Goal: Task Accomplishment & Management: Use online tool/utility

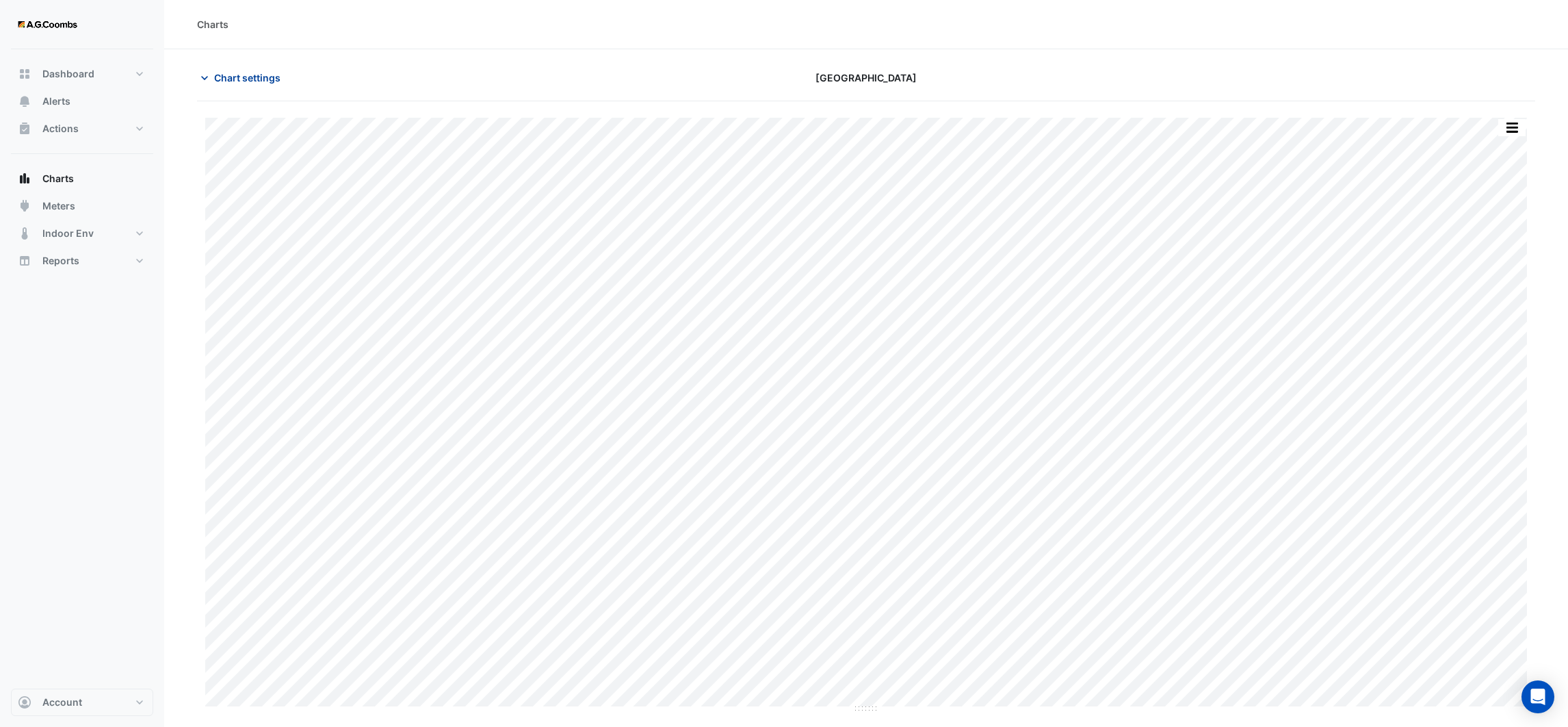
click at [210, 79] on icon "button" at bounding box center [204, 78] width 13 height 13
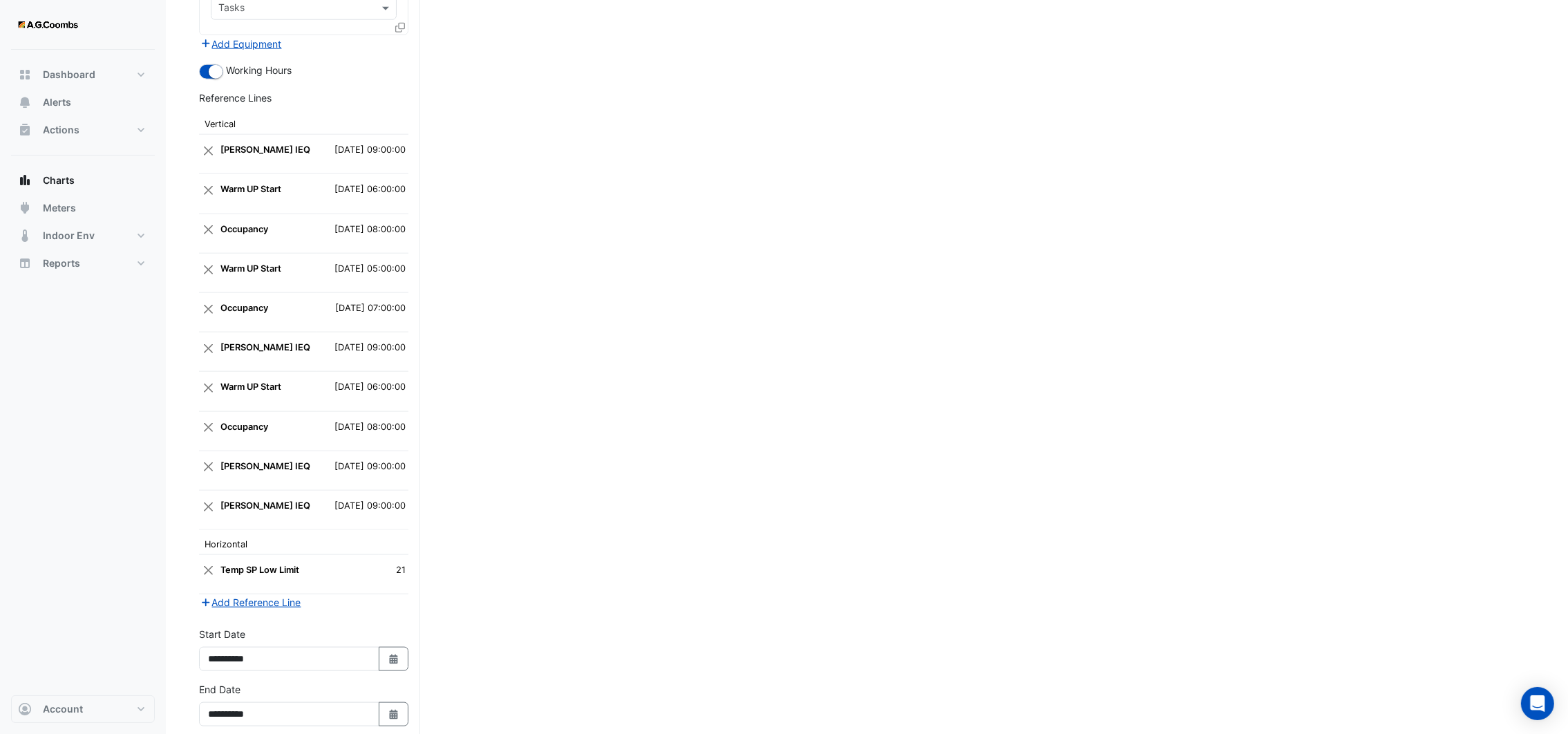
scroll to position [2471, 0]
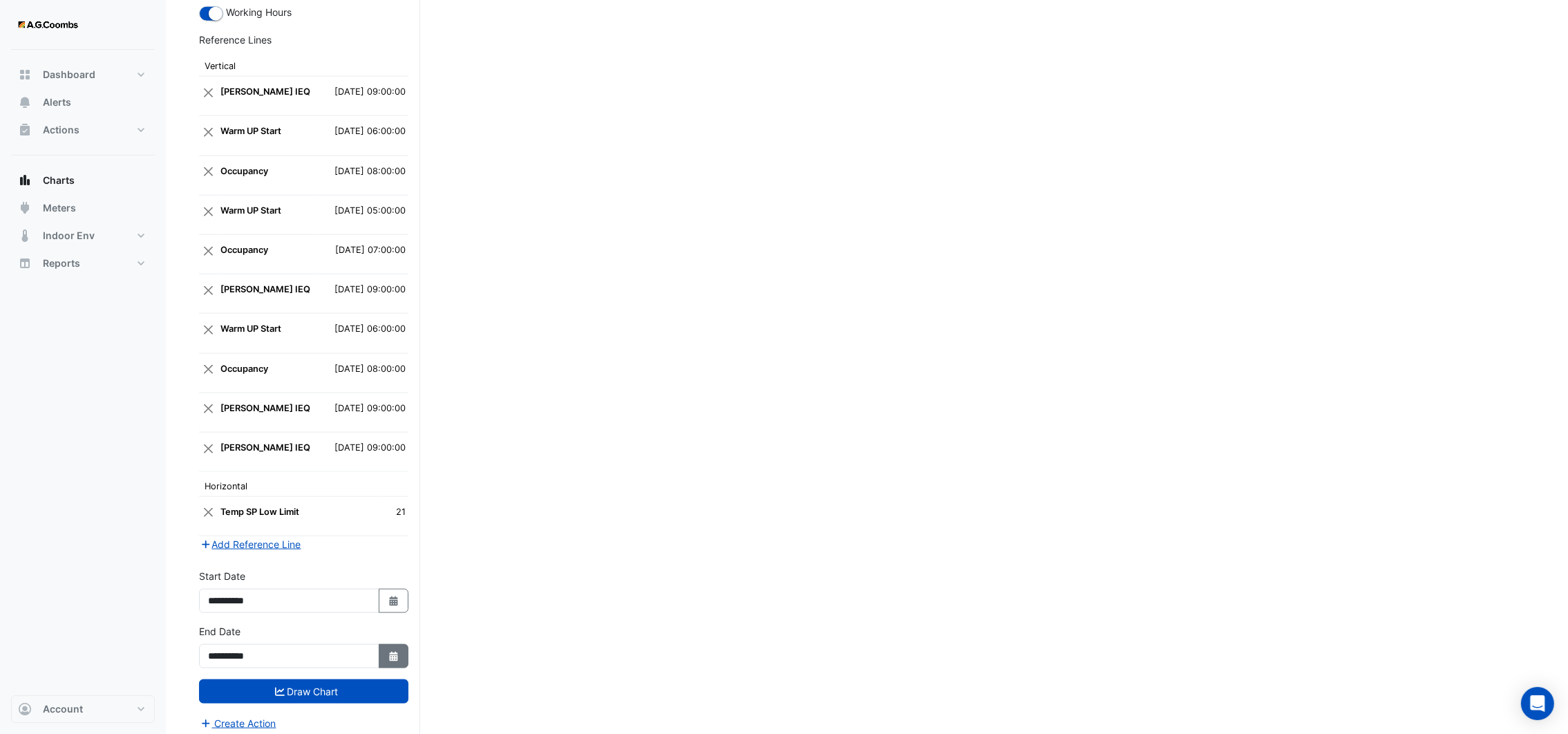
click at [396, 653] on button "Select Date" at bounding box center [394, 656] width 30 height 24
select select "*"
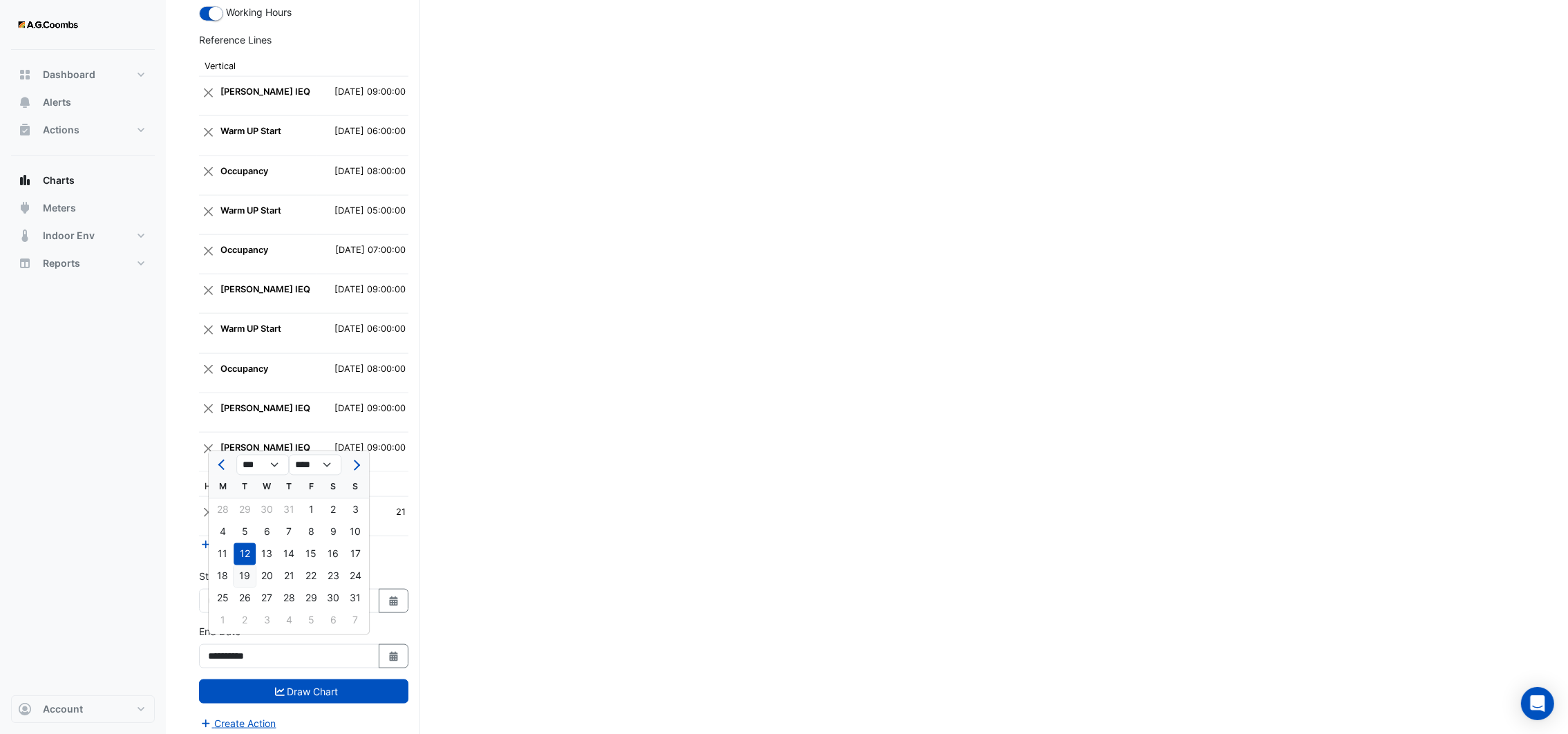
click at [242, 584] on div "19" at bounding box center [245, 576] width 22 height 22
type input "**********"
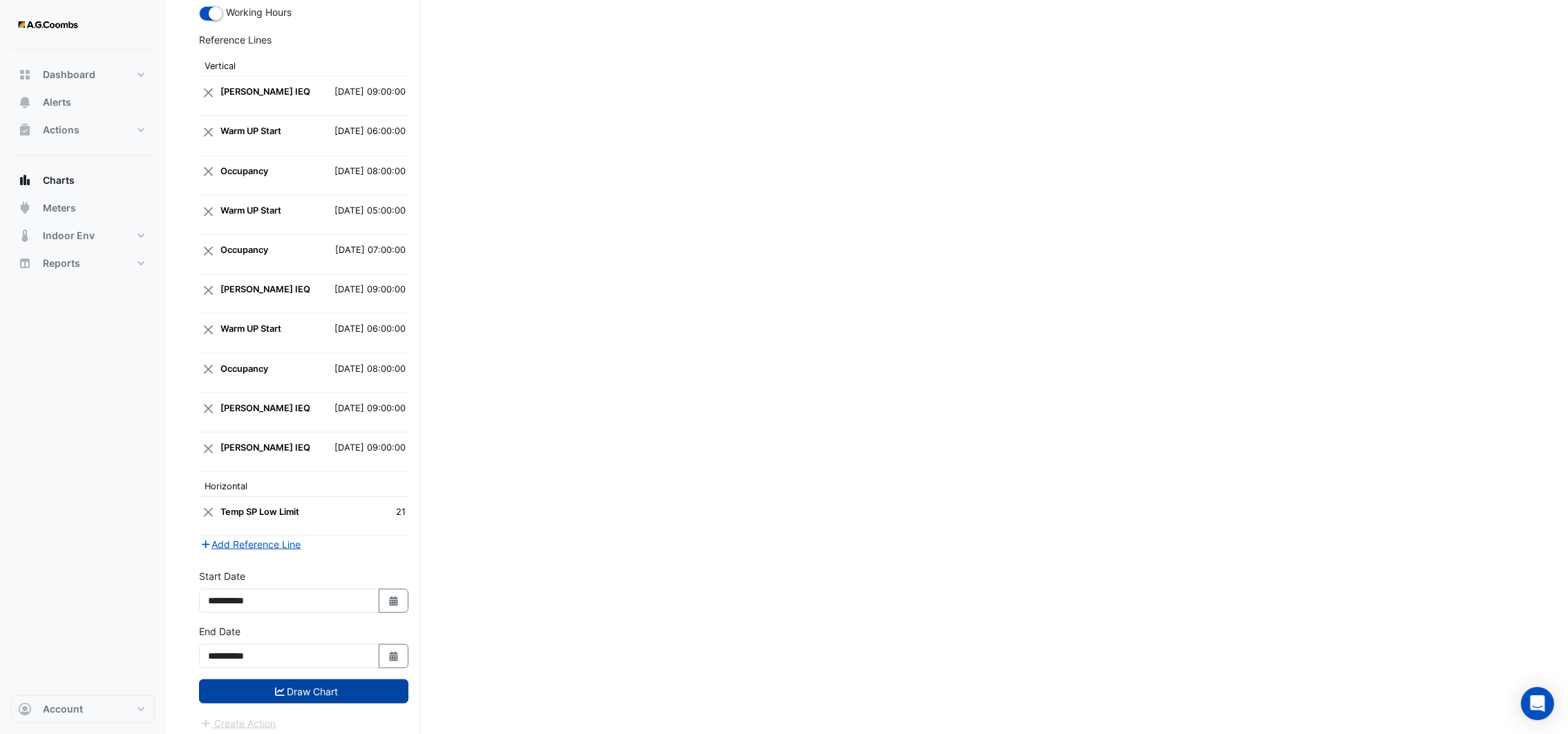
click at [316, 686] on button "Draw Chart" at bounding box center [304, 692] width 209 height 24
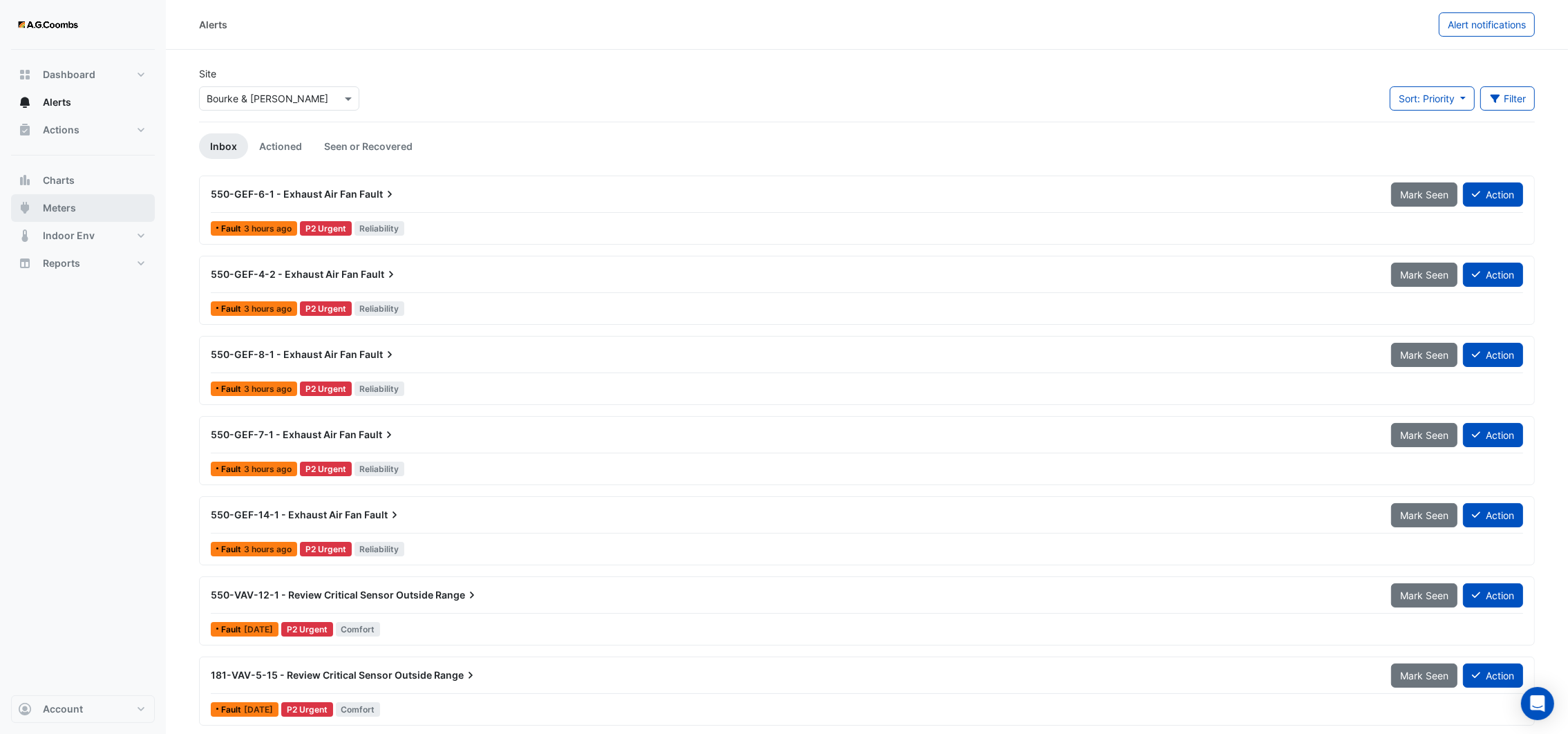
click at [74, 211] on span "Meters" at bounding box center [59, 208] width 33 height 14
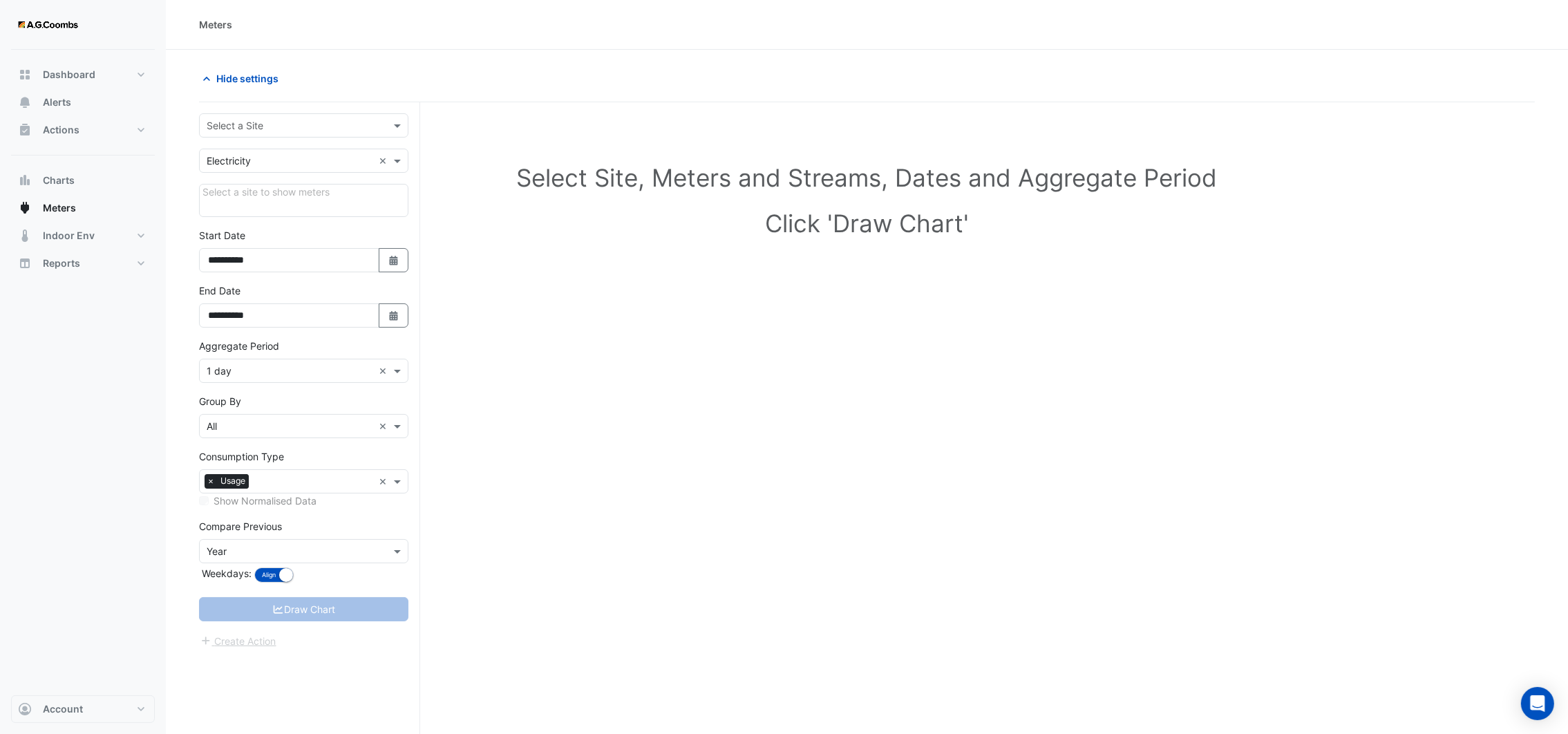
click at [388, 123] on div at bounding box center [304, 126] width 208 height 16
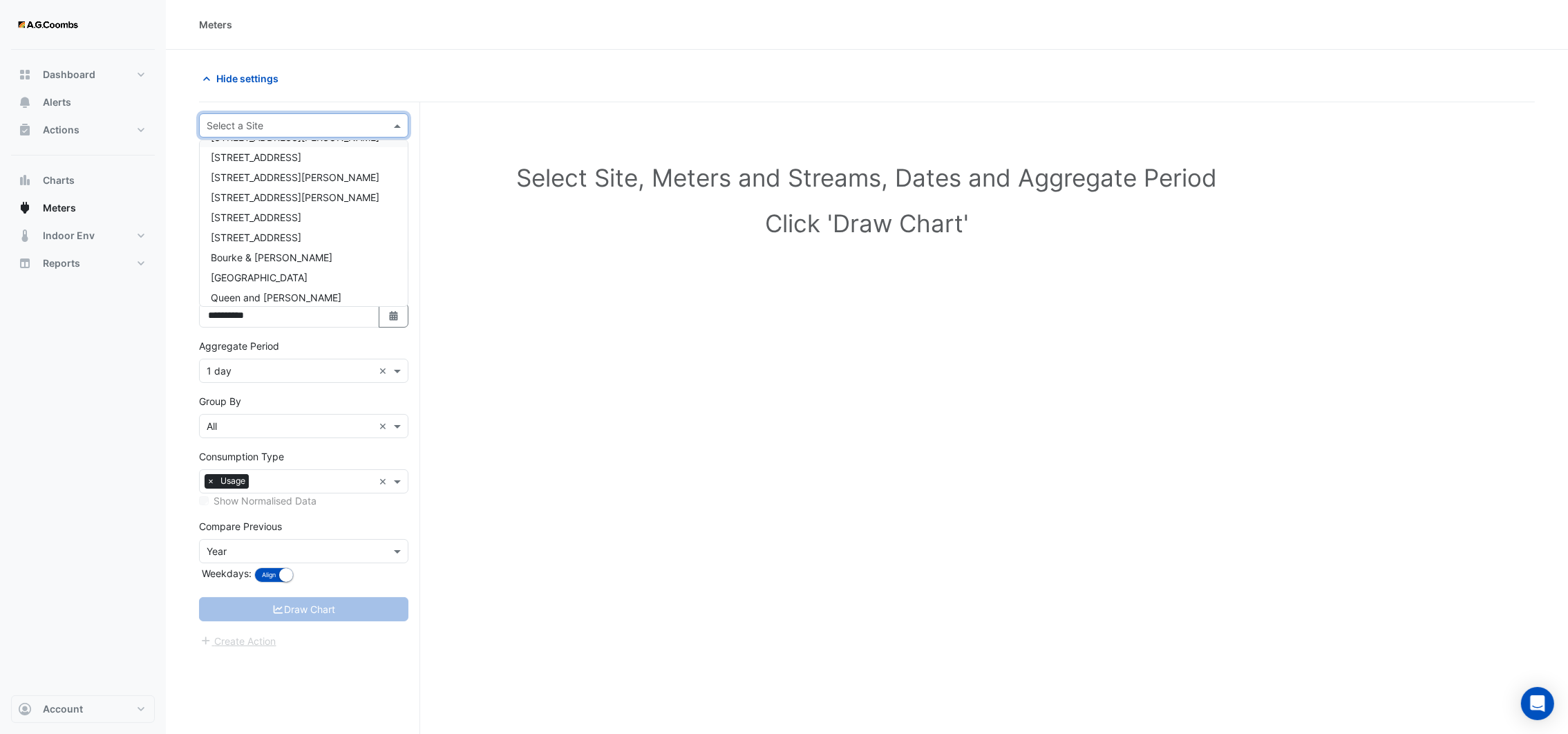
scroll to position [71, 0]
click at [308, 264] on span "[GEOGRAPHIC_DATA]" at bounding box center [259, 265] width 97 height 12
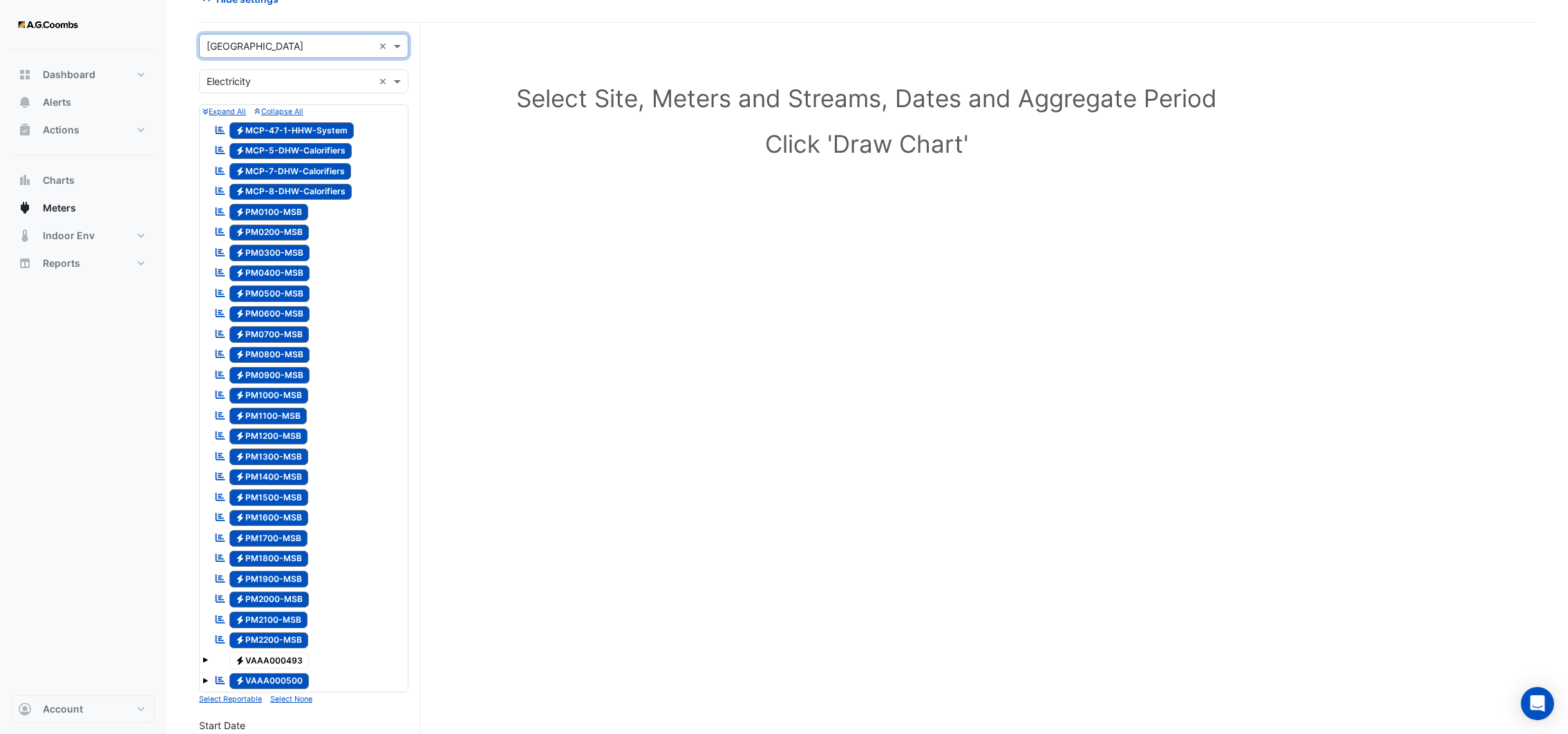
scroll to position [207, 0]
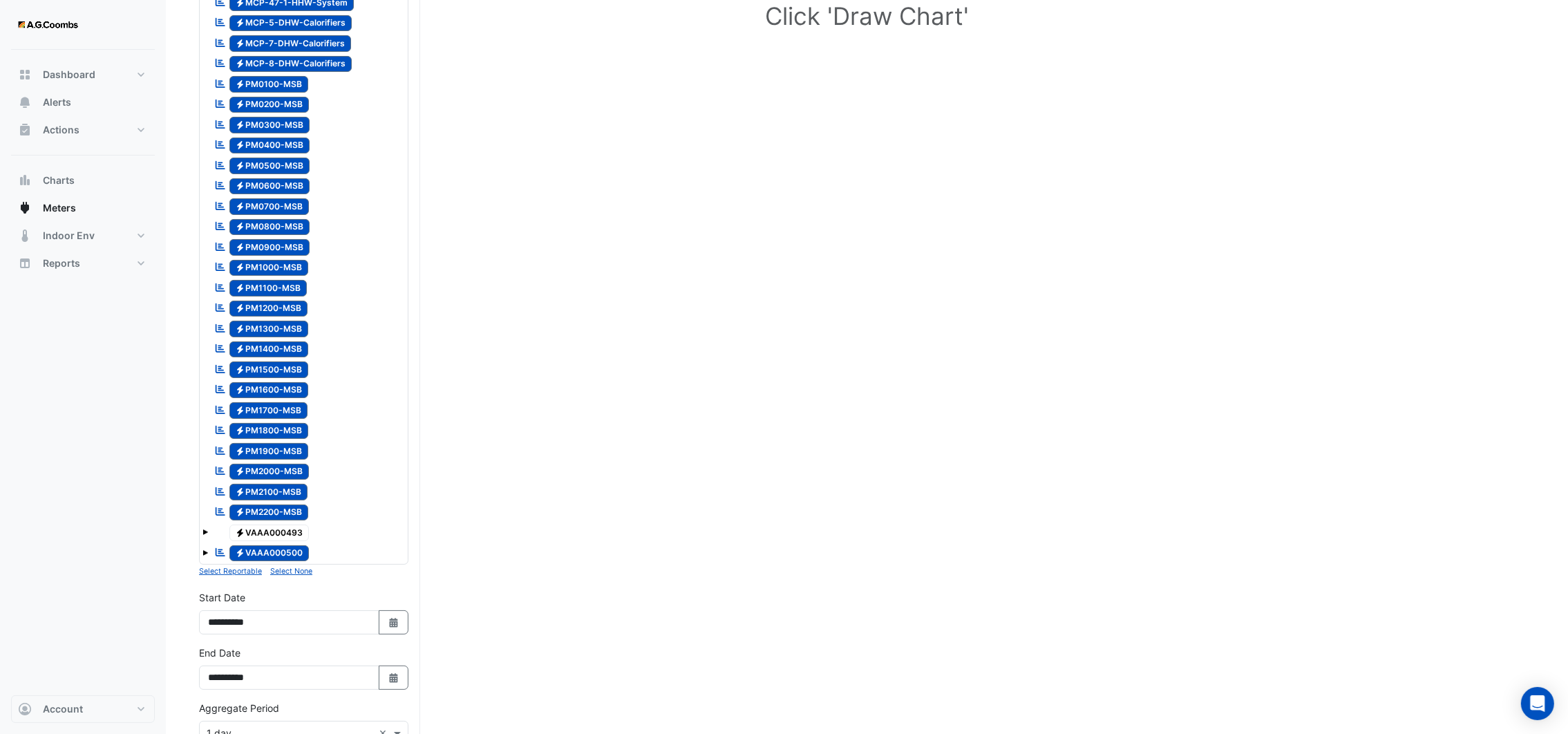
click at [285, 577] on button "Select None" at bounding box center [291, 571] width 42 height 13
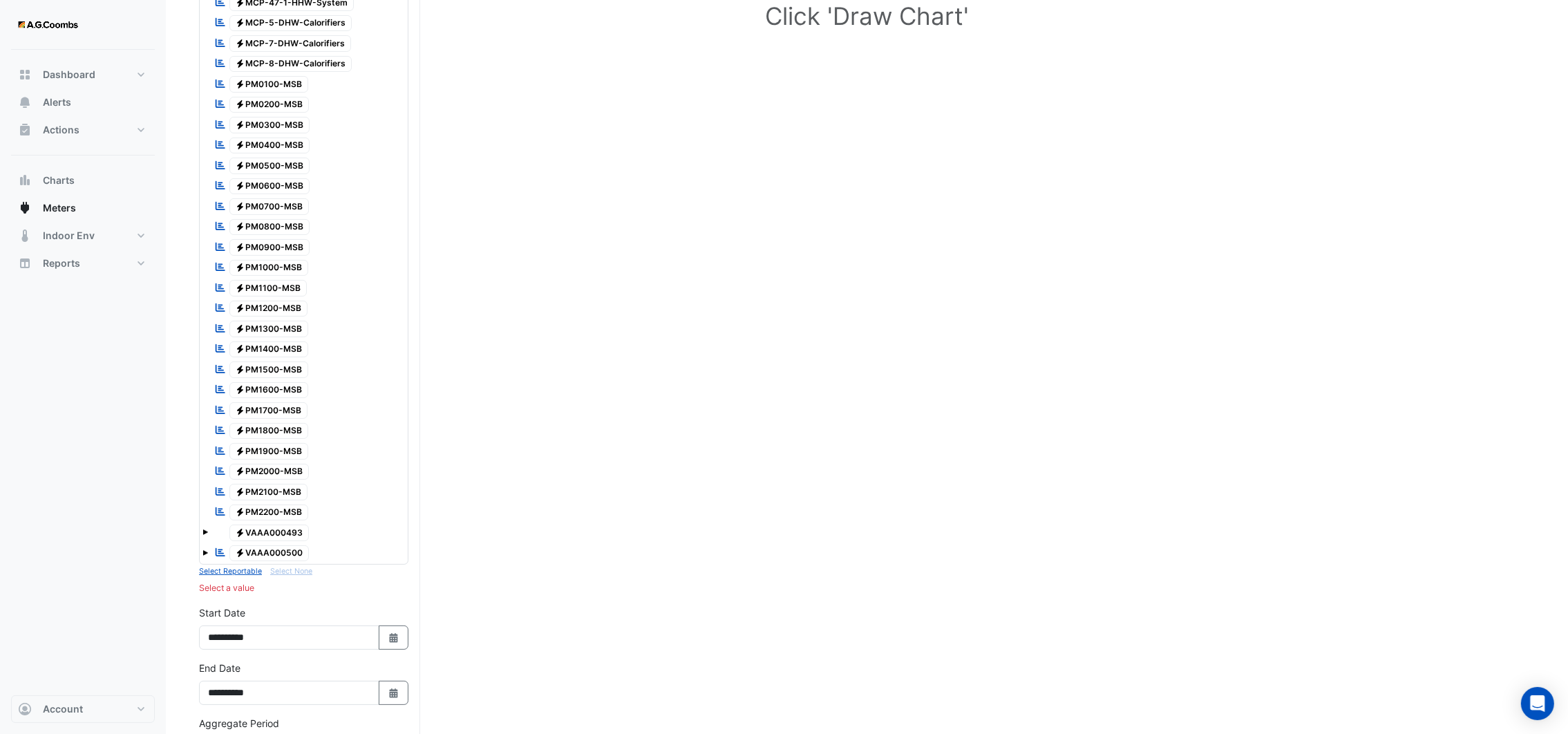
click at [263, 248] on span "Electricity PM0900-MSB" at bounding box center [269, 247] width 81 height 17
click at [264, 208] on span "Electricity PM0700-MSB" at bounding box center [269, 206] width 80 height 17
click at [264, 231] on span "Electricity PM0800-MSB" at bounding box center [269, 227] width 81 height 17
click at [278, 274] on span "Electricity PM1000-MSB" at bounding box center [269, 268] width 79 height 17
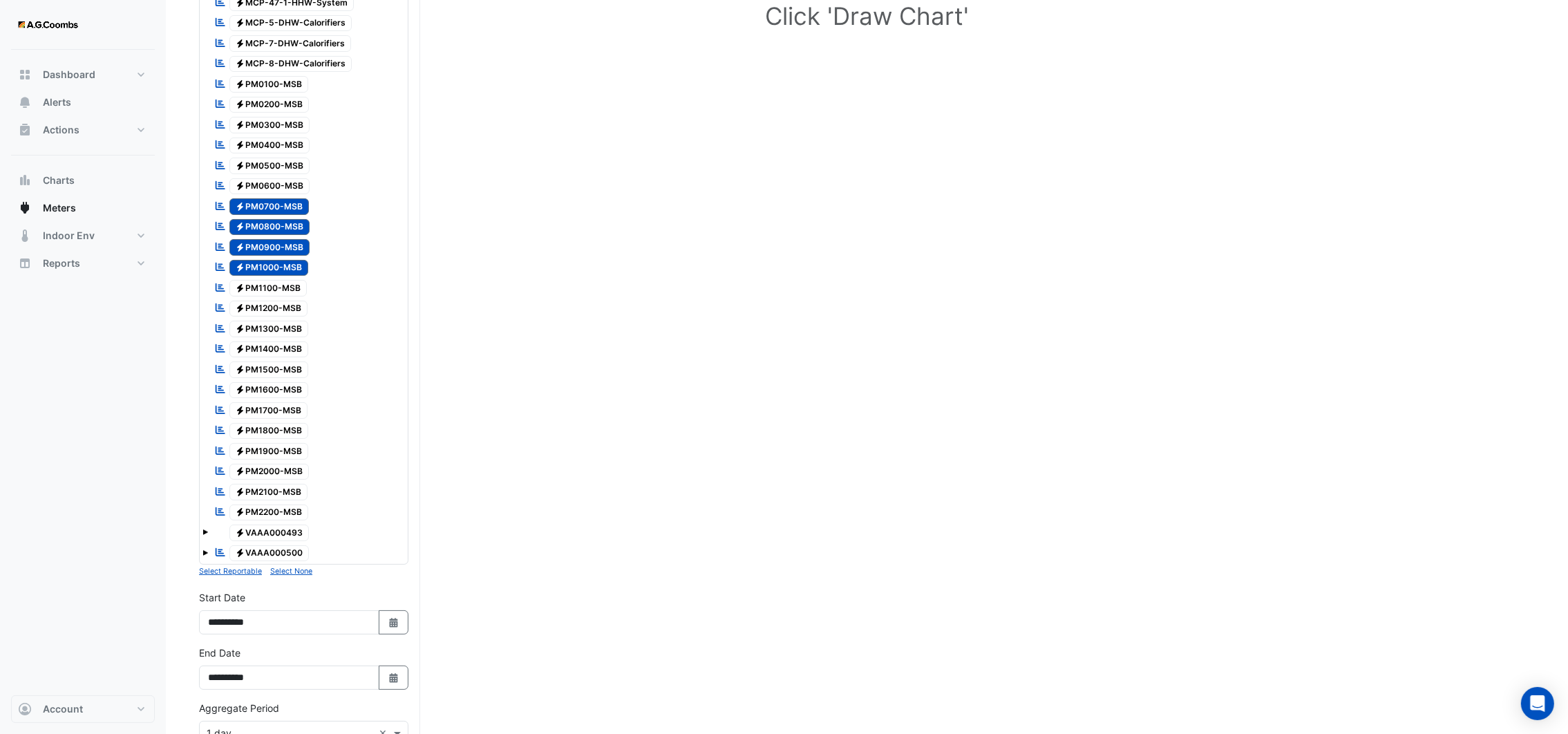
click at [287, 166] on span "Electricity PM0500-MSB" at bounding box center [269, 166] width 81 height 17
click at [268, 333] on span "Electricity PM1300-MSB" at bounding box center [269, 329] width 79 height 17
click at [268, 355] on span "Electricity PM1400-MSB" at bounding box center [269, 349] width 79 height 17
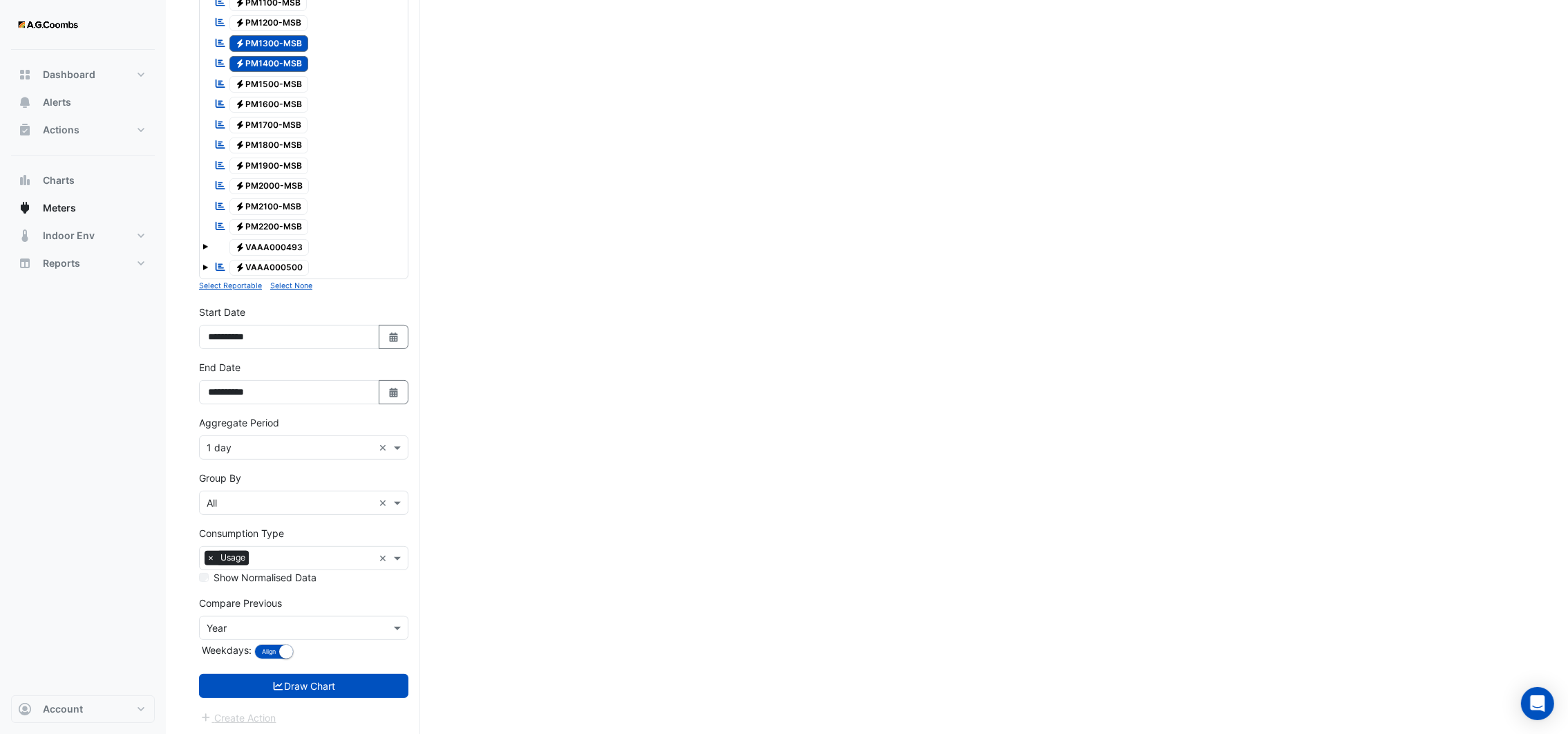
scroll to position [499, 0]
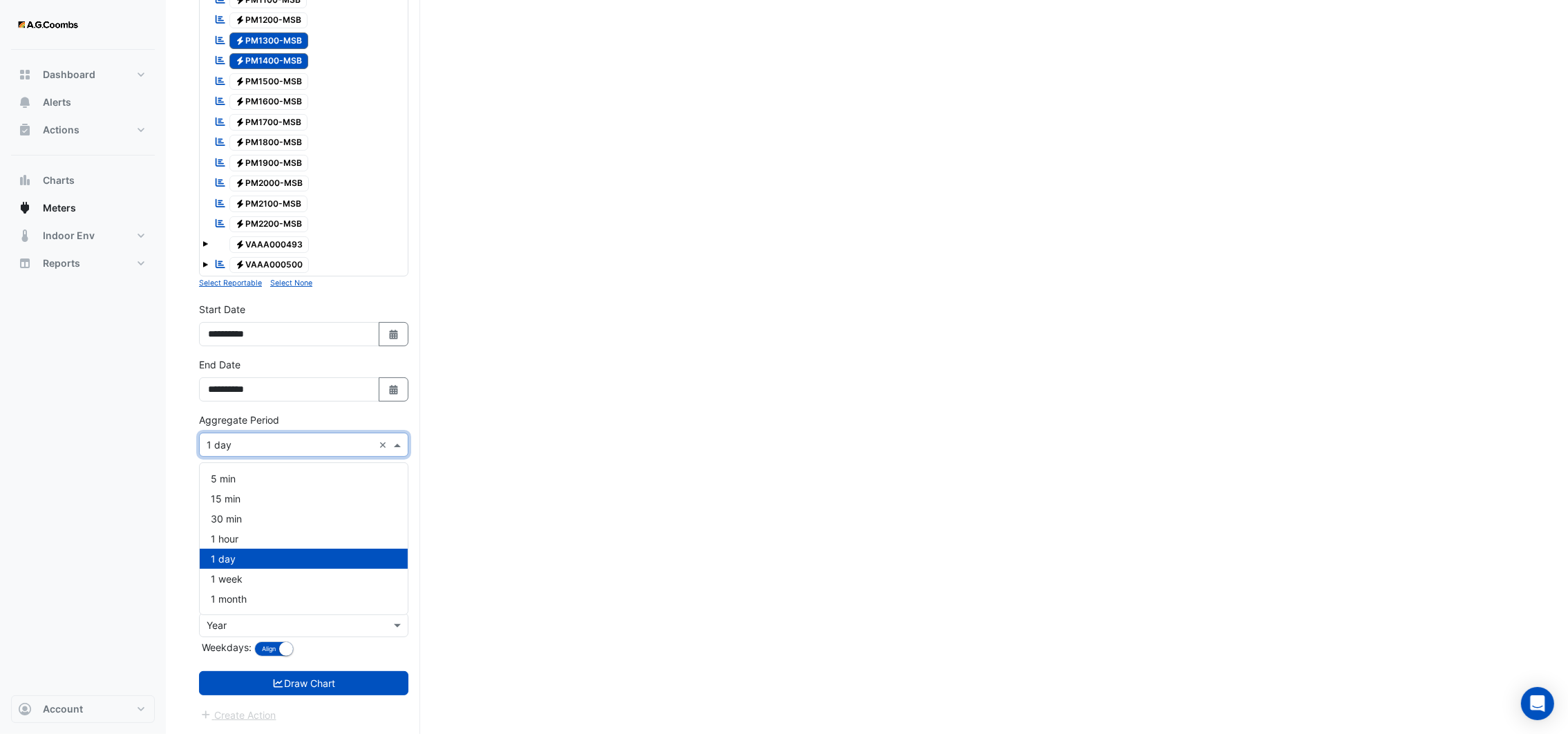
click at [395, 449] on span at bounding box center [399, 445] width 18 height 14
click at [270, 592] on div "1 month" at bounding box center [304, 599] width 208 height 20
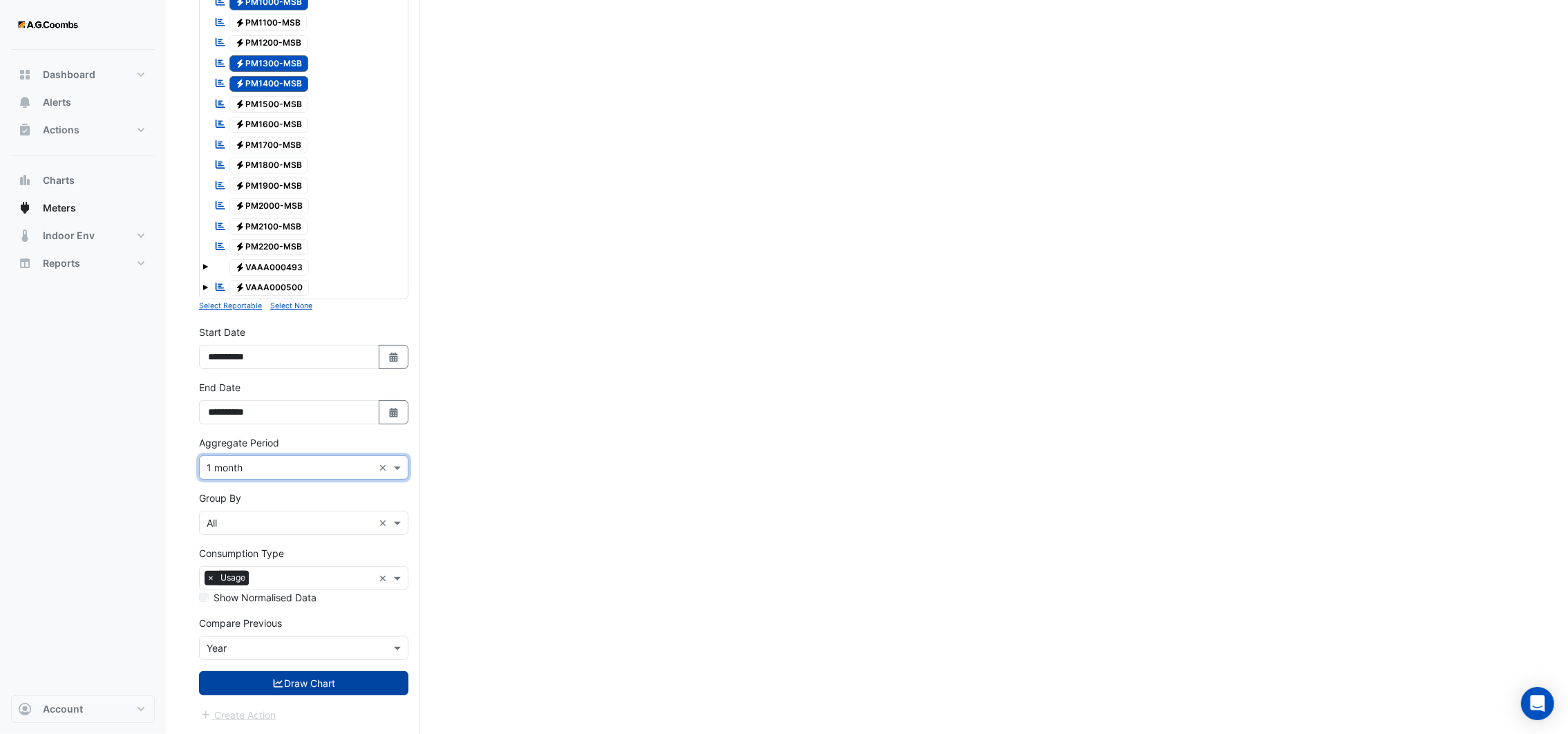
click at [323, 687] on button "Draw Chart" at bounding box center [304, 683] width 209 height 24
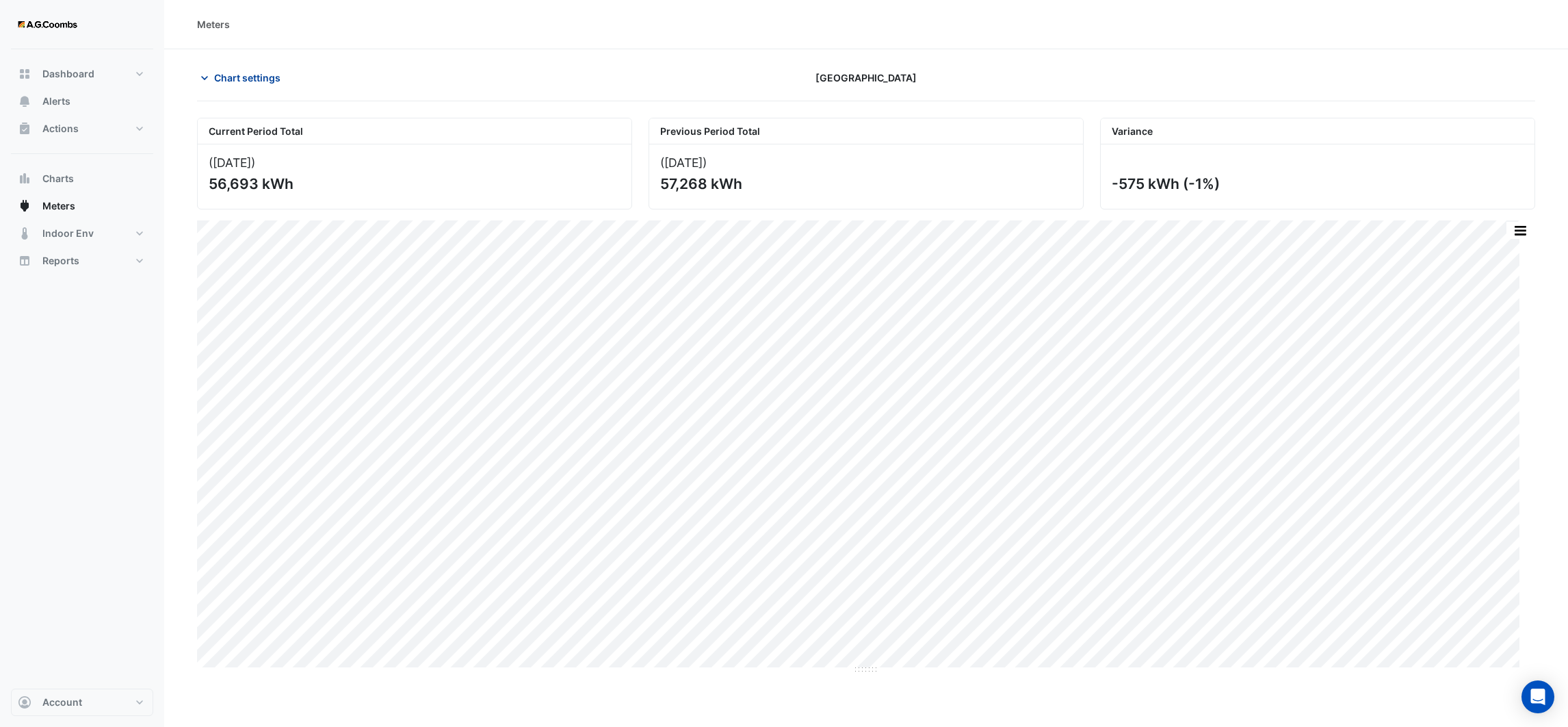
click at [196, 75] on div "Chart settings" at bounding box center [415, 78] width 452 height 24
click at [199, 75] on icon "button" at bounding box center [204, 78] width 13 height 13
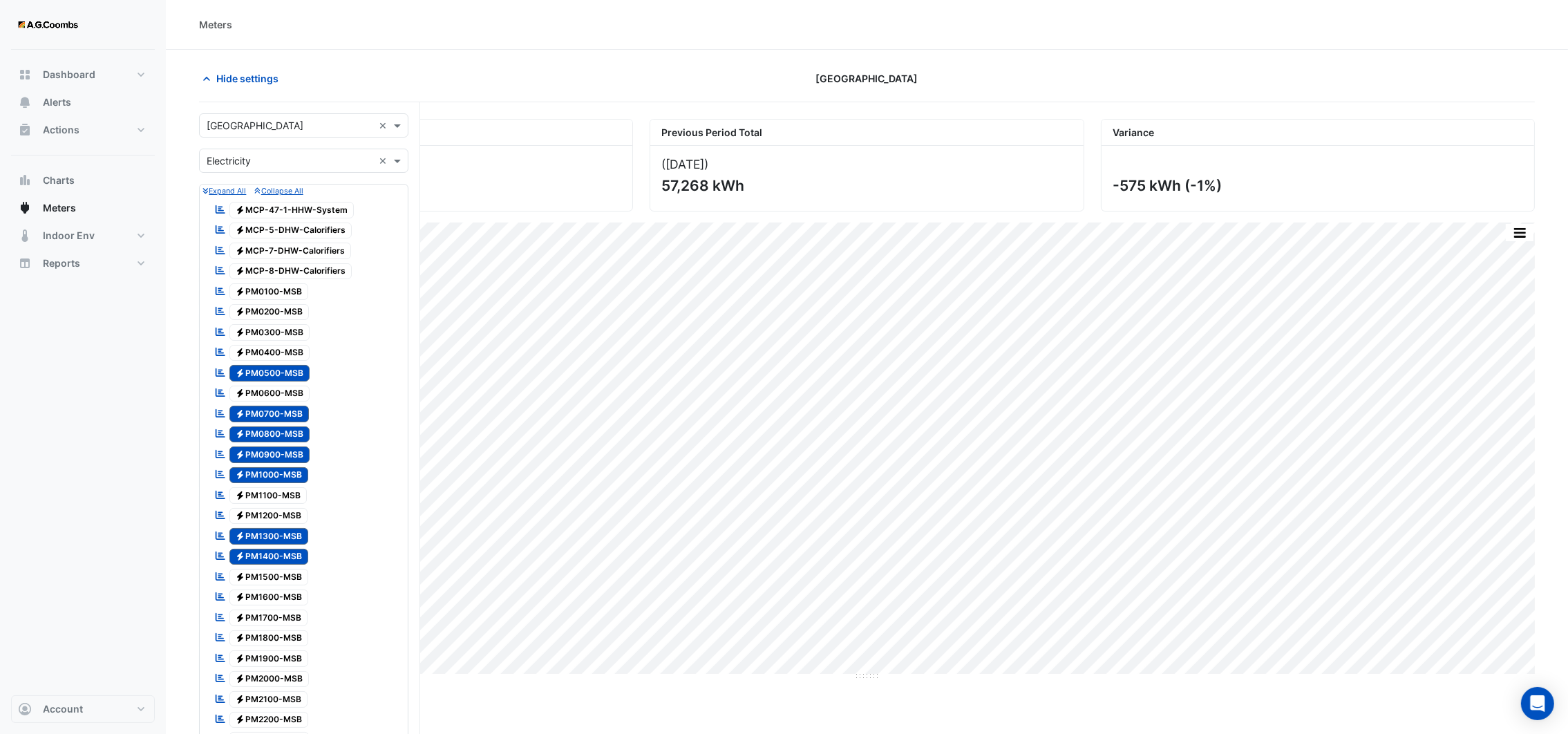
click at [270, 620] on span "Electricity PM1700-MSB" at bounding box center [269, 617] width 79 height 17
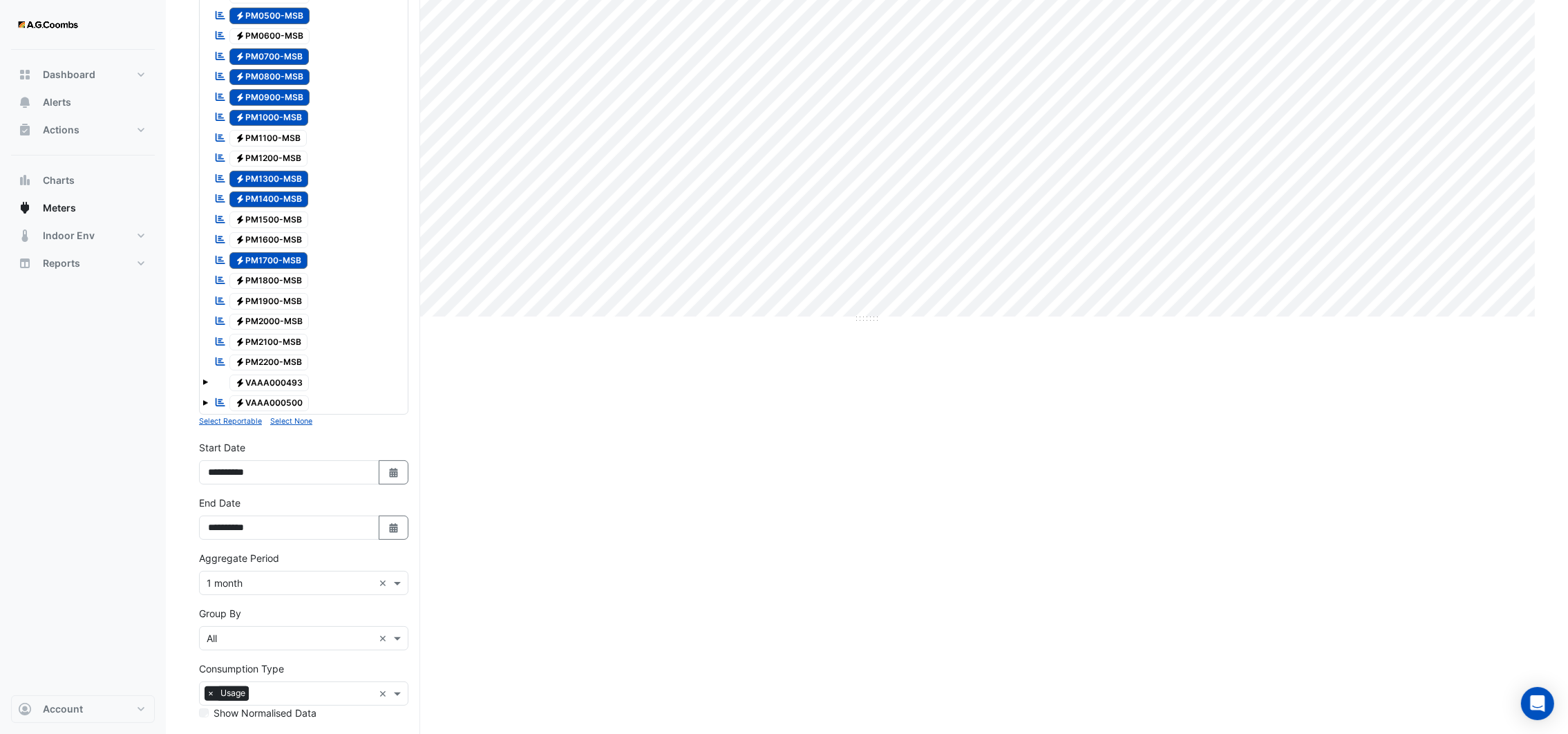
scroll to position [477, 0]
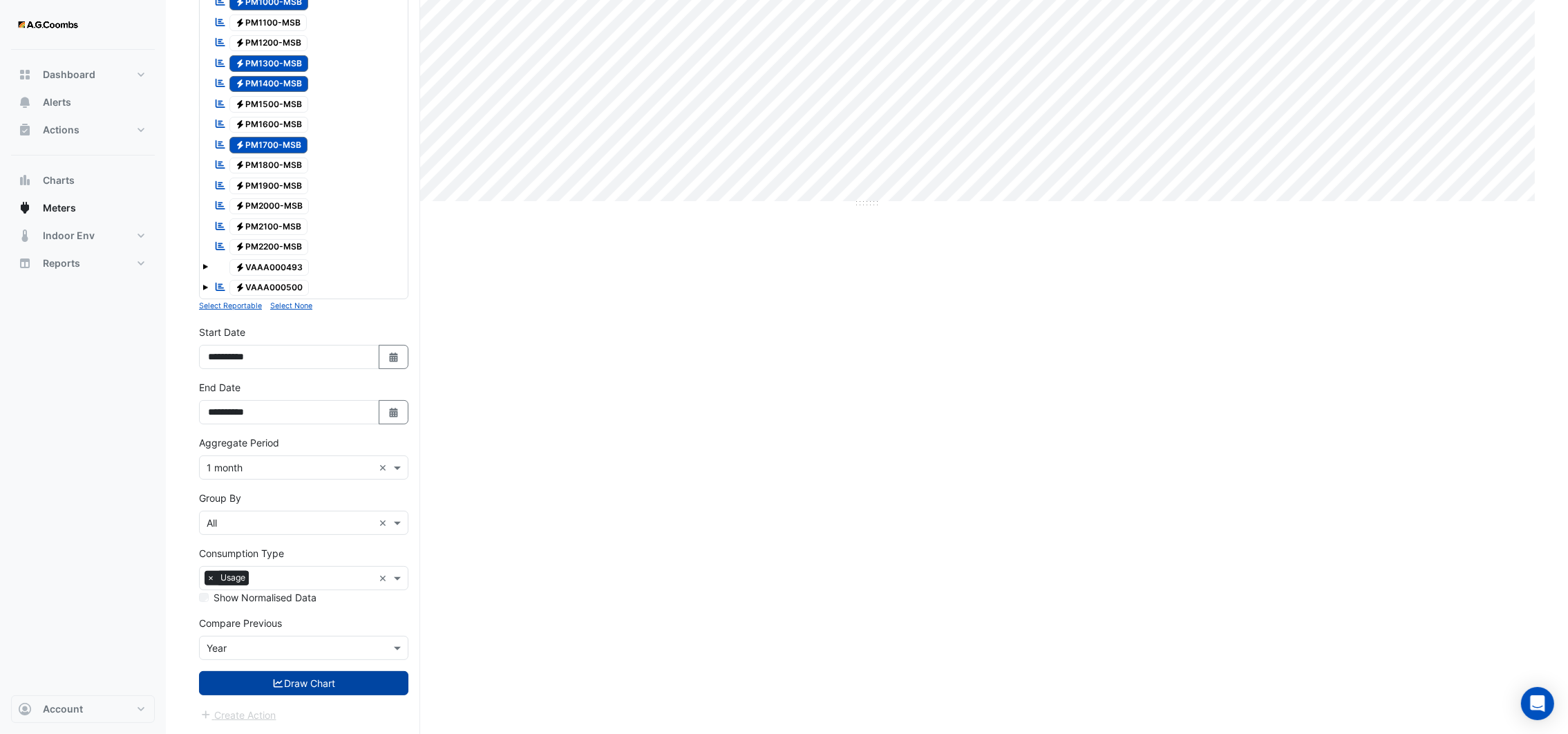
click at [289, 680] on button "Draw Chart" at bounding box center [304, 683] width 209 height 24
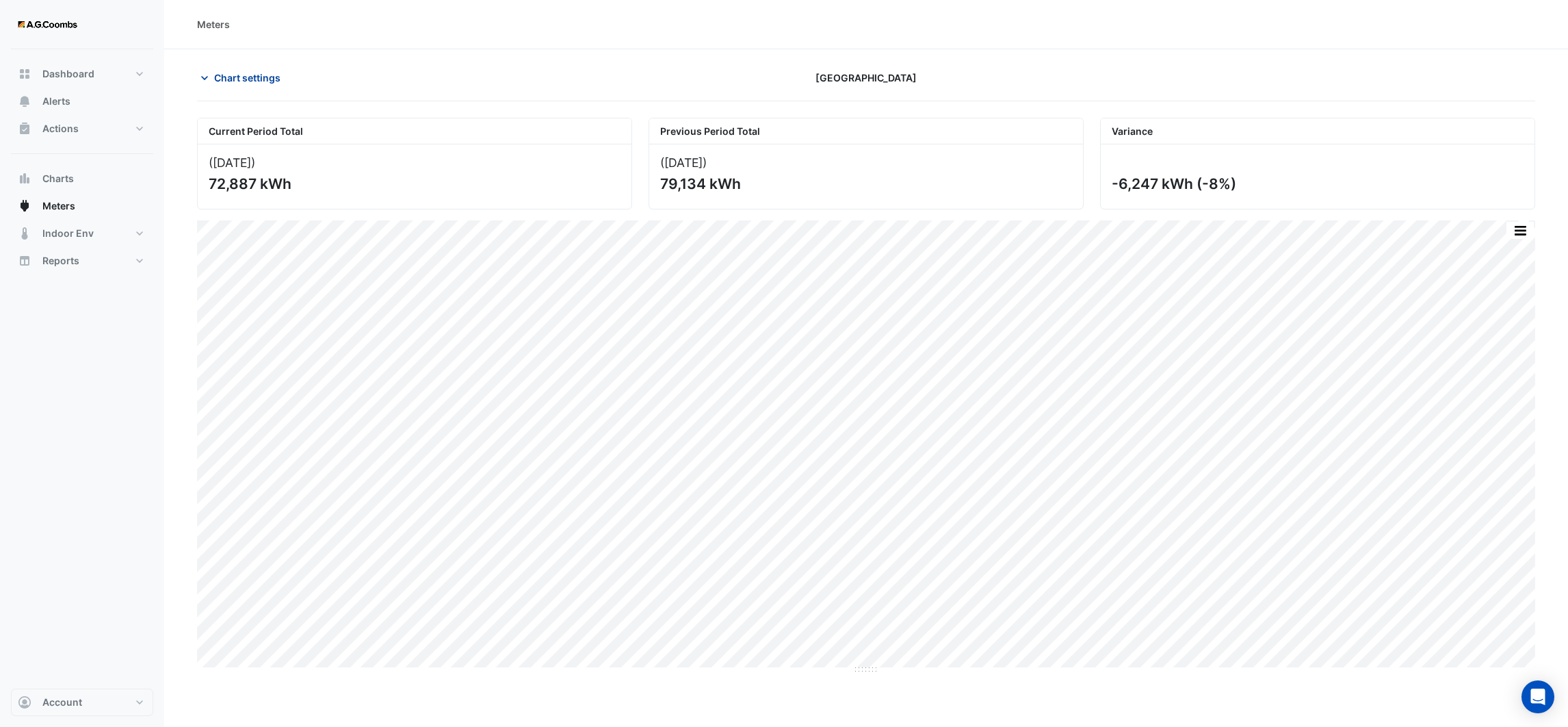
click at [202, 80] on icon "button" at bounding box center [204, 78] width 13 height 13
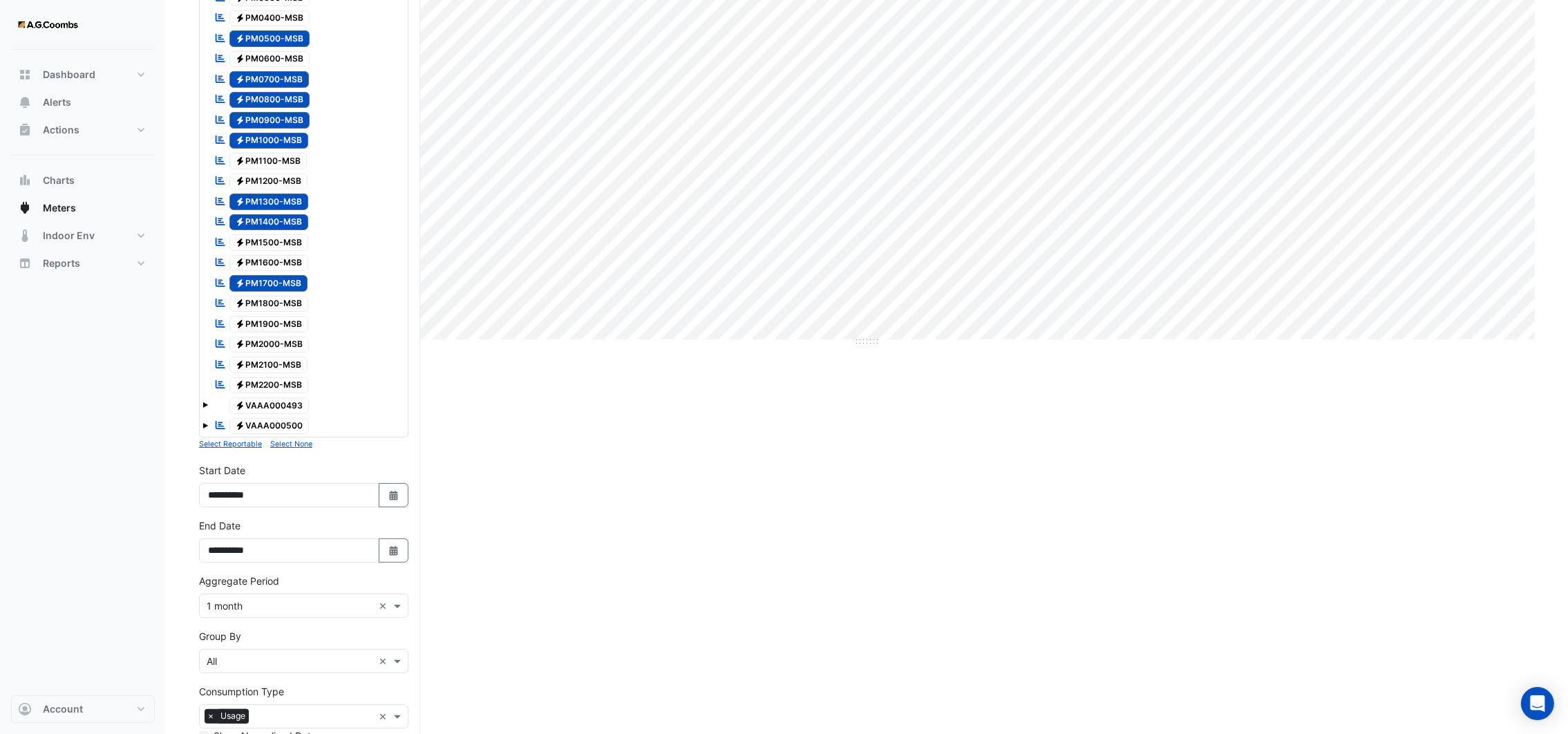
scroll to position [477, 0]
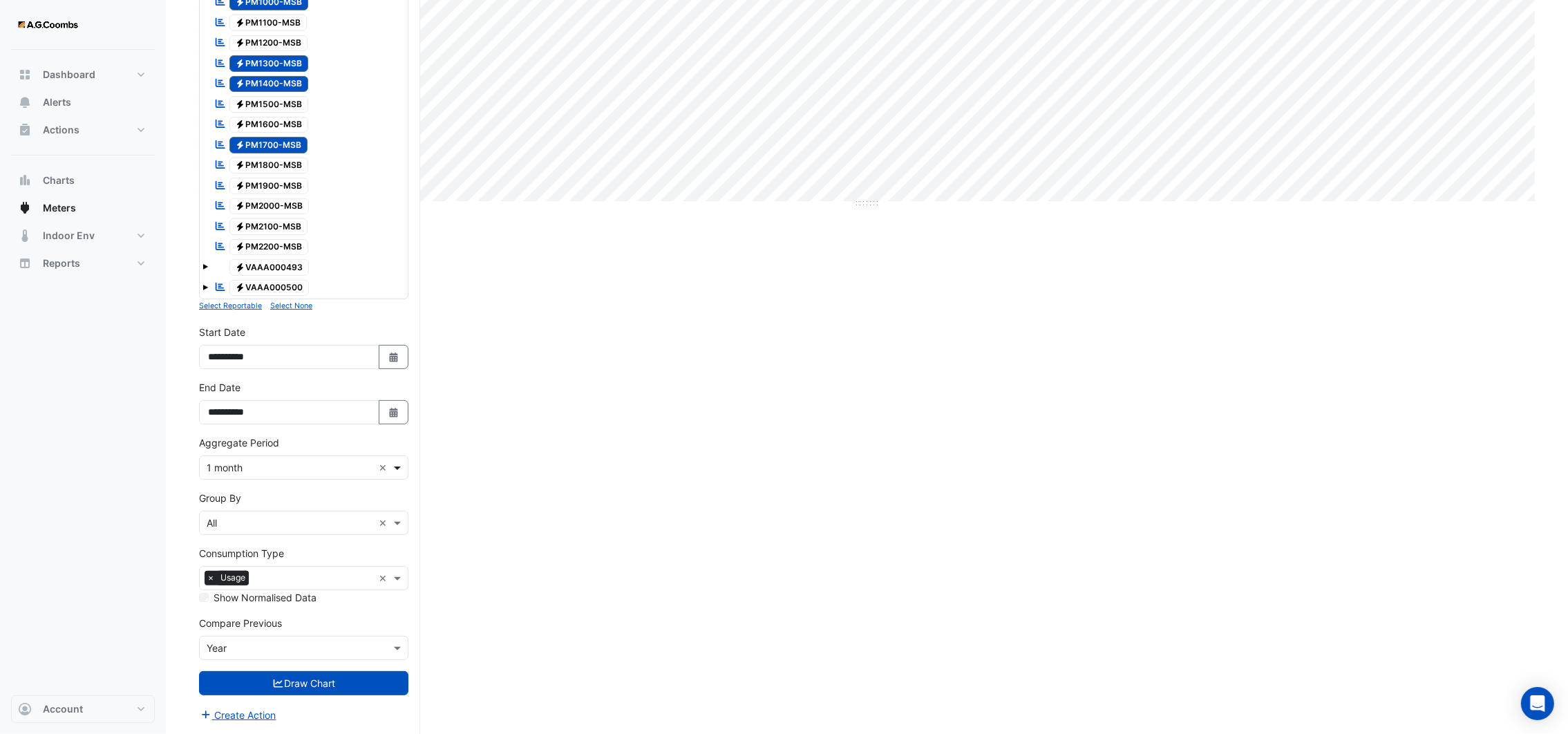
click at [399, 469] on span at bounding box center [399, 468] width 18 height 14
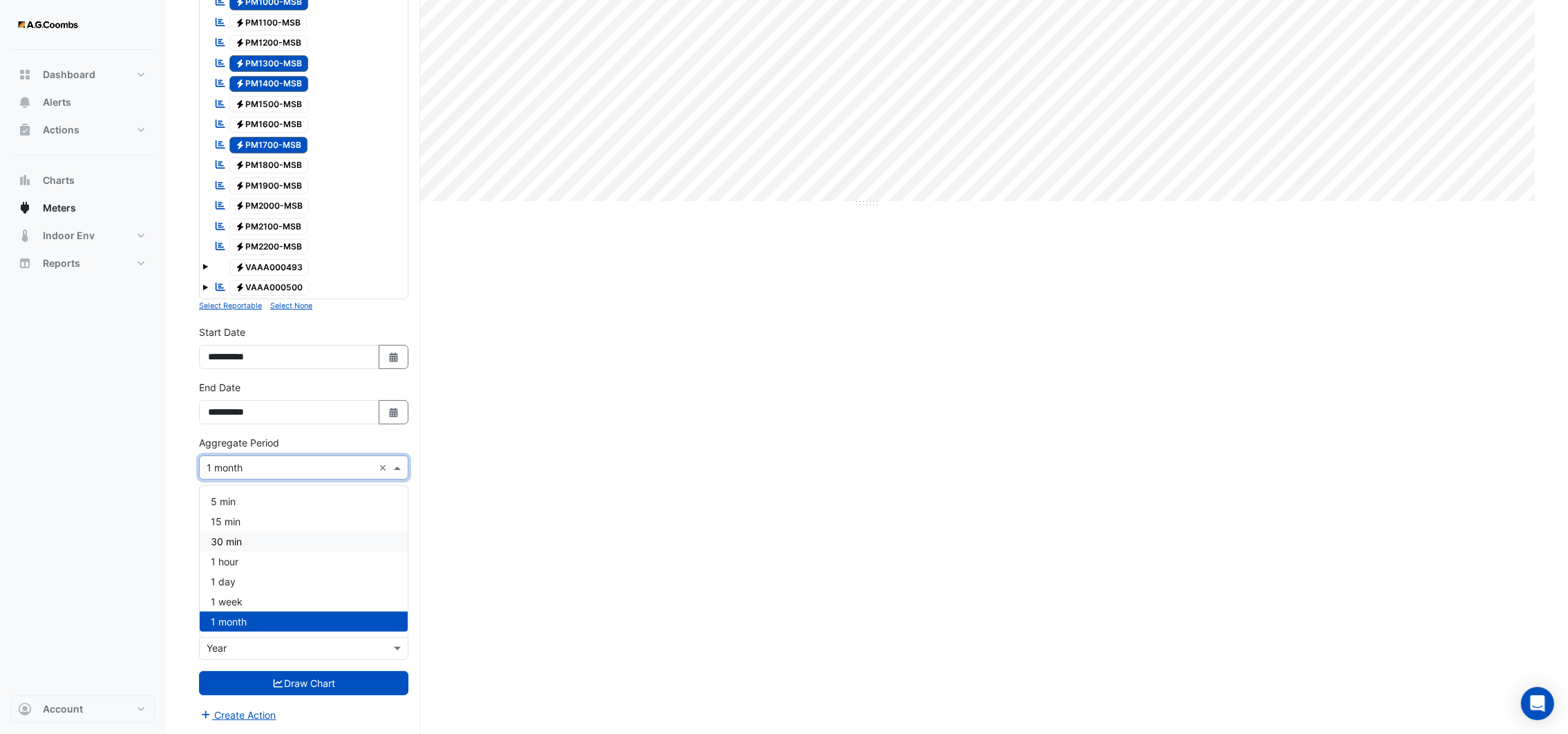
drag, startPoint x: 234, startPoint y: 538, endPoint x: 246, endPoint y: 541, distance: 12.4
click at [245, 541] on div "30 min" at bounding box center [304, 541] width 208 height 20
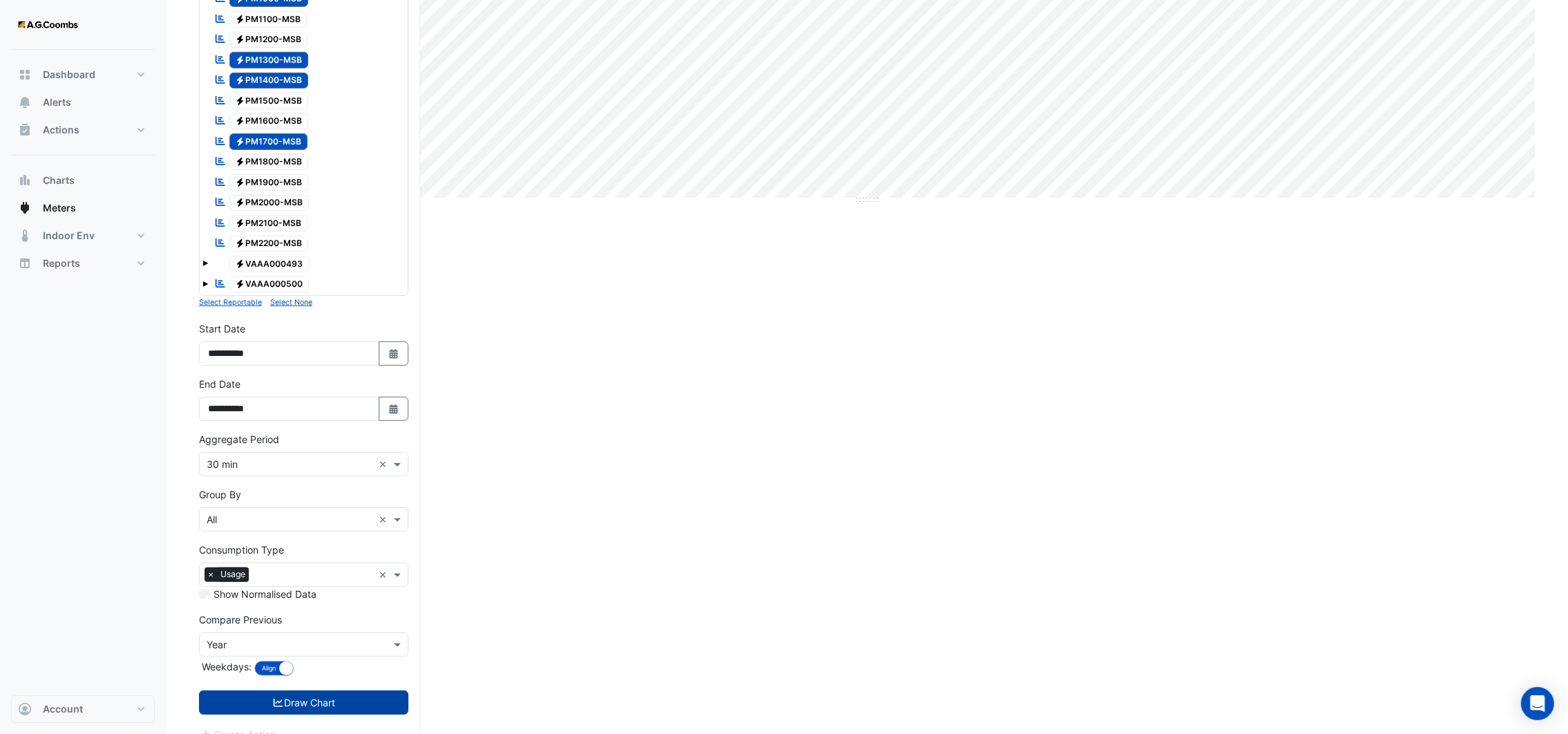
click at [316, 696] on button "Draw Chart" at bounding box center [304, 703] width 209 height 24
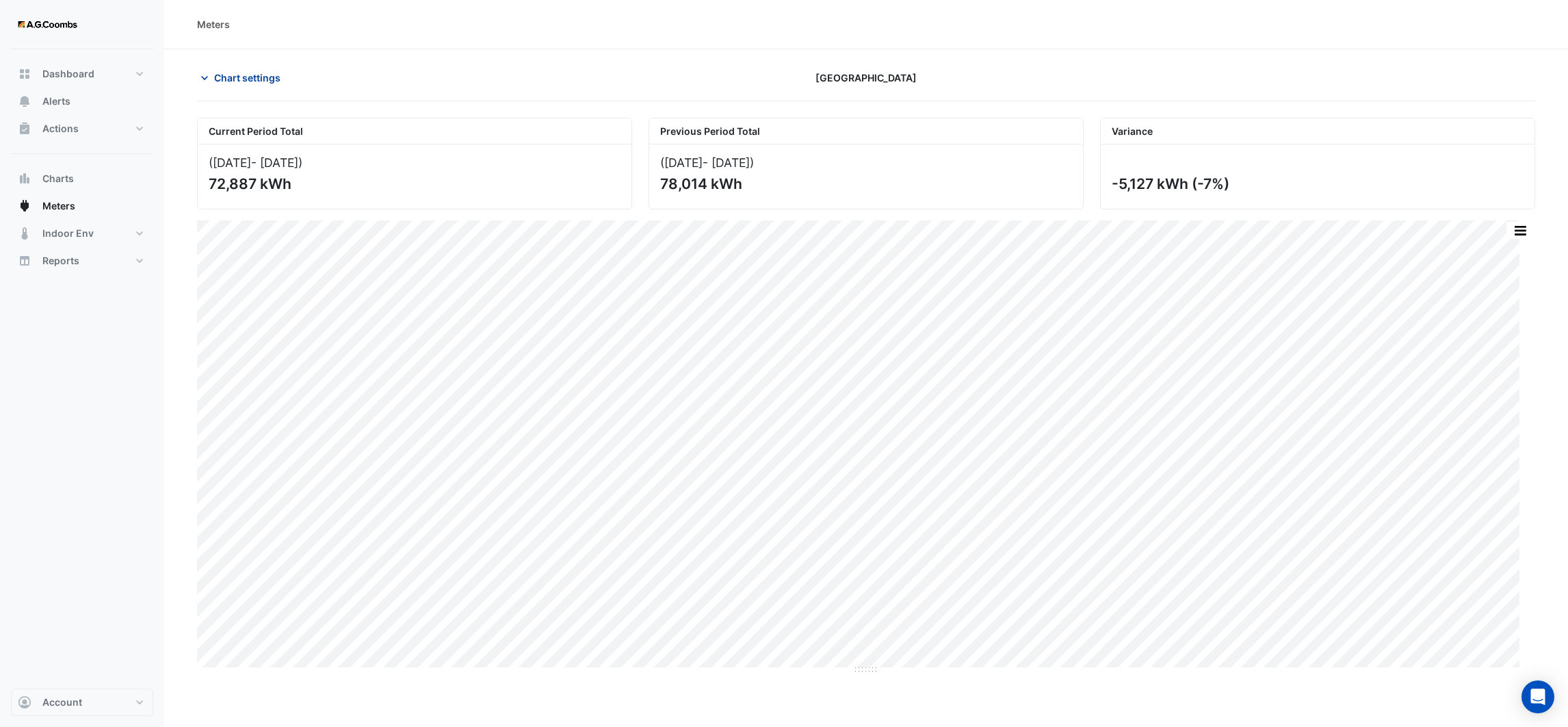
click at [204, 81] on icon "button" at bounding box center [204, 78] width 13 height 13
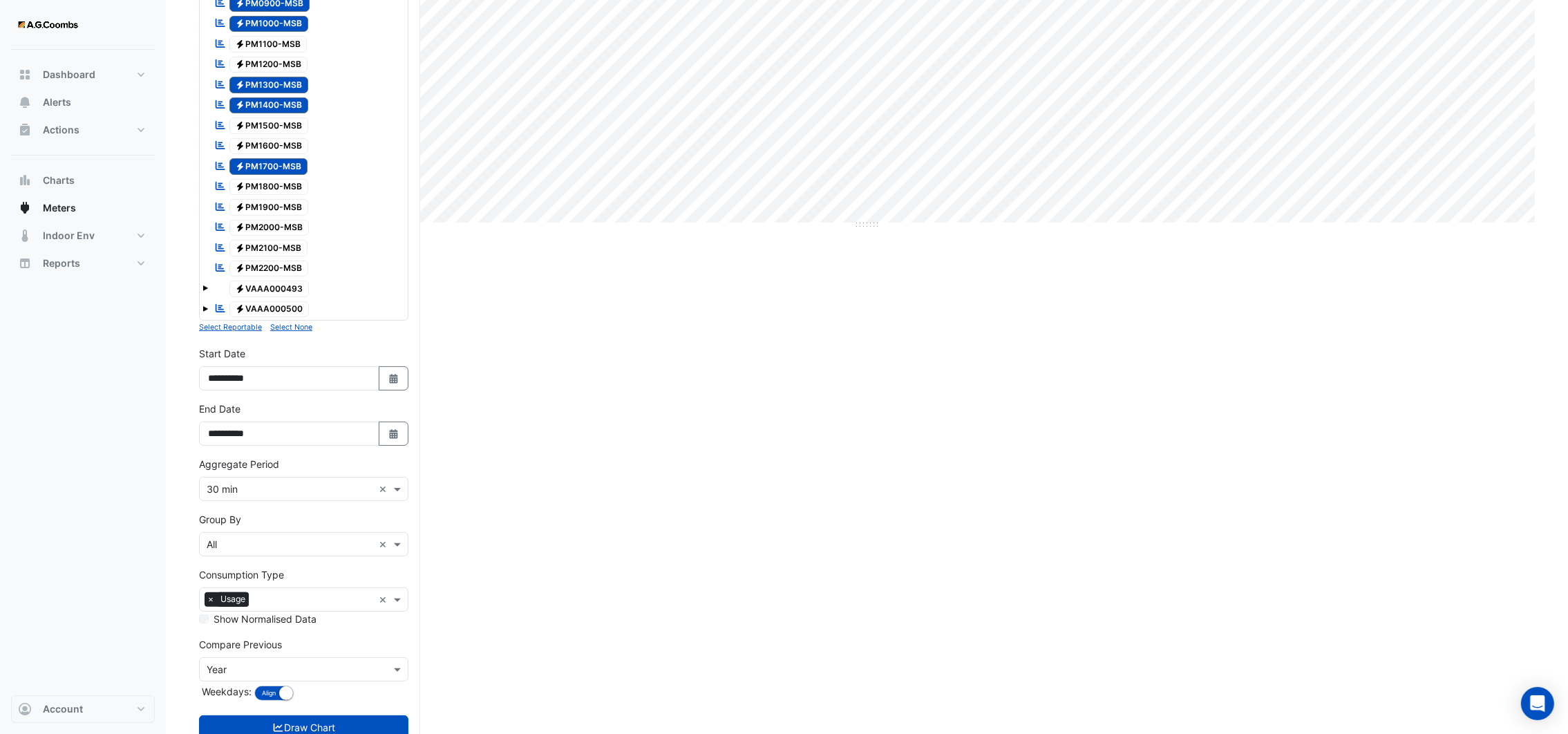
scroll to position [499, 0]
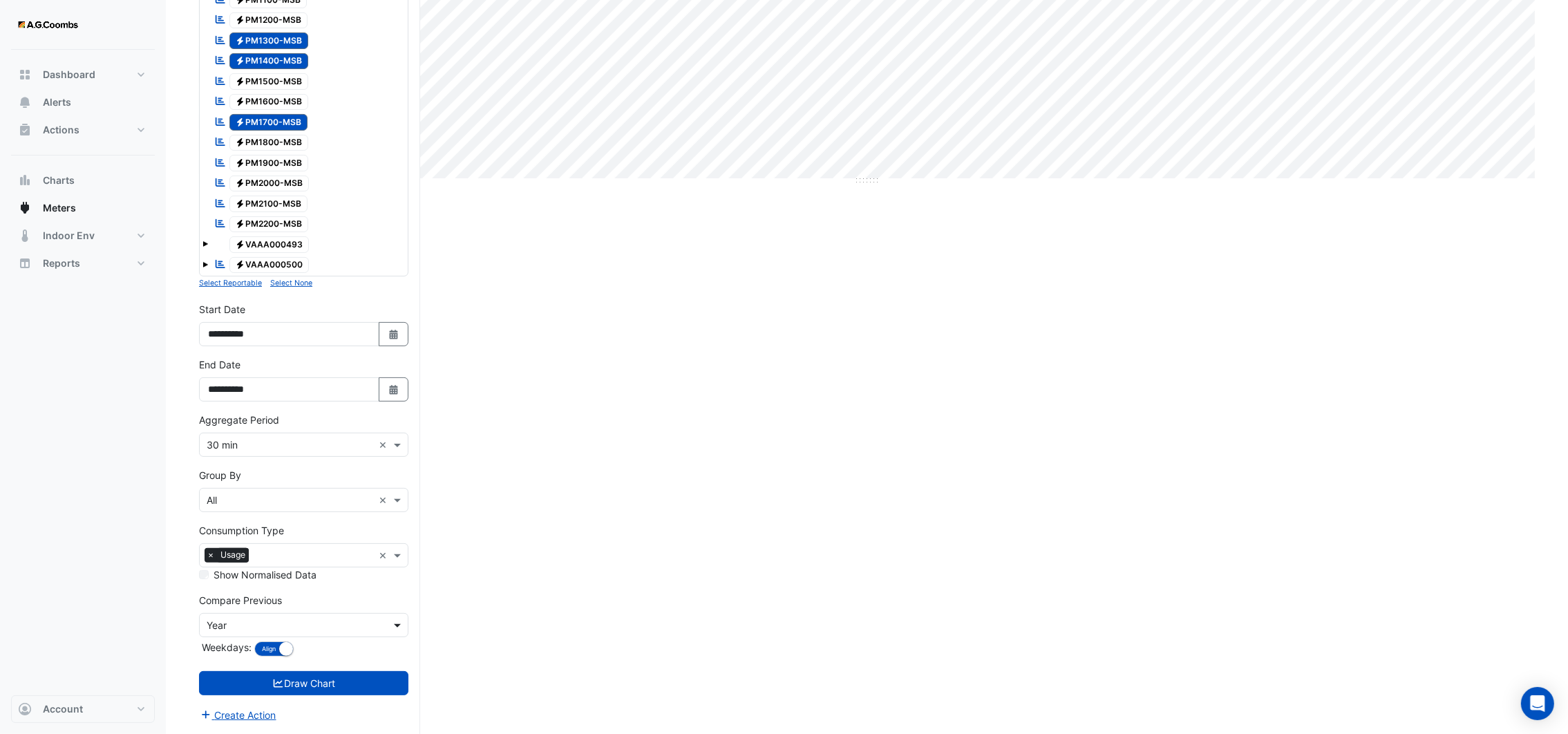
click at [404, 624] on span at bounding box center [399, 625] width 18 height 14
click at [227, 493] on span "None" at bounding box center [223, 499] width 24 height 12
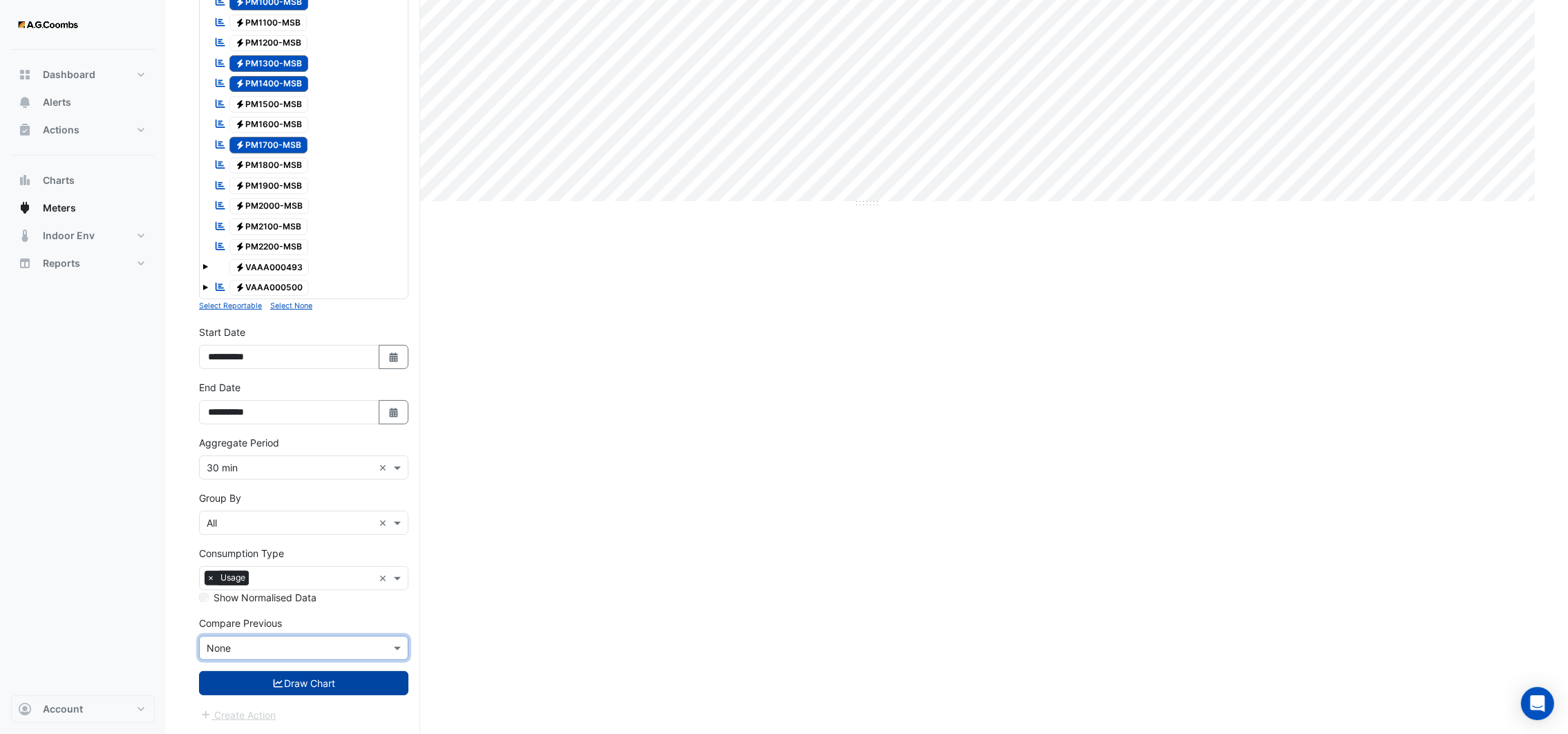
click at [371, 682] on button "Draw Chart" at bounding box center [304, 683] width 209 height 24
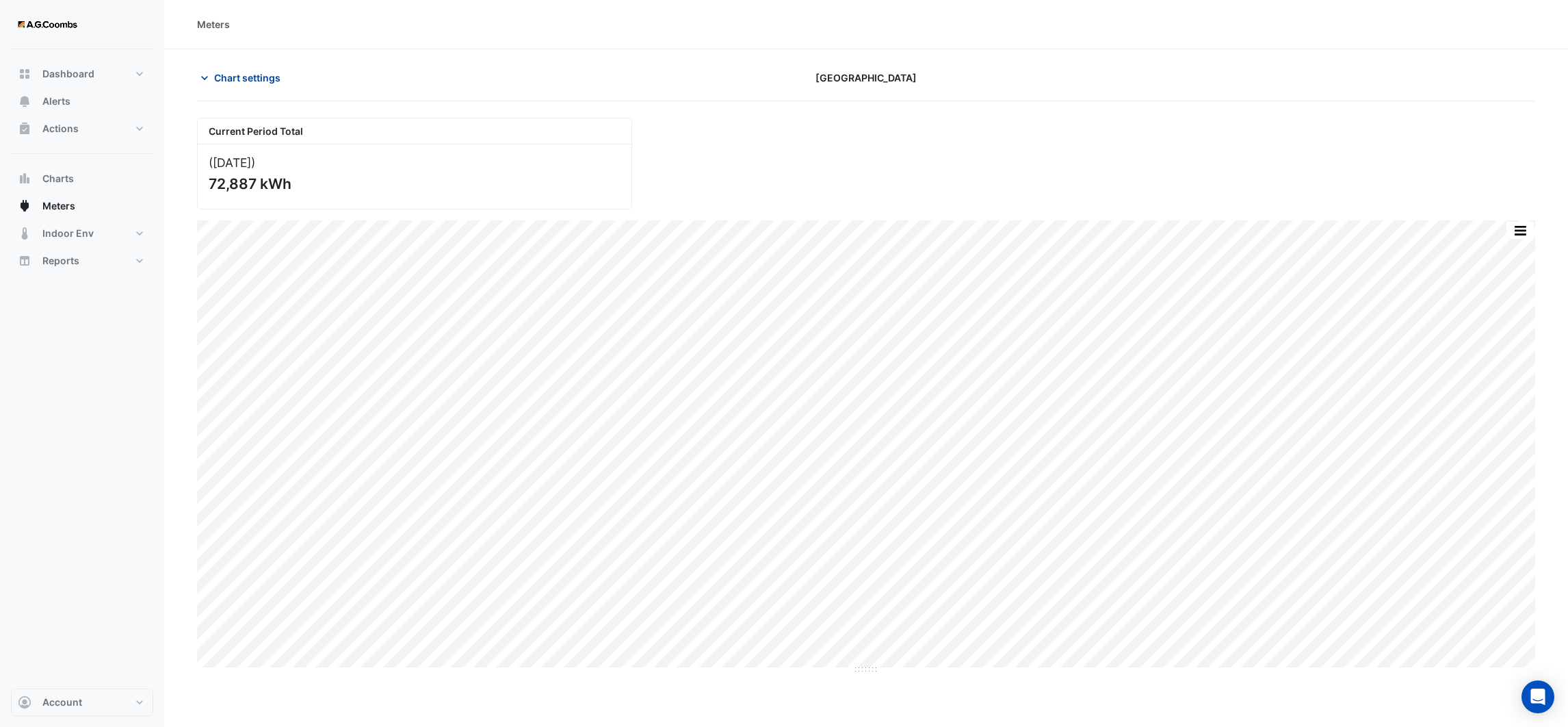
click at [203, 83] on icon "button" at bounding box center [204, 78] width 13 height 13
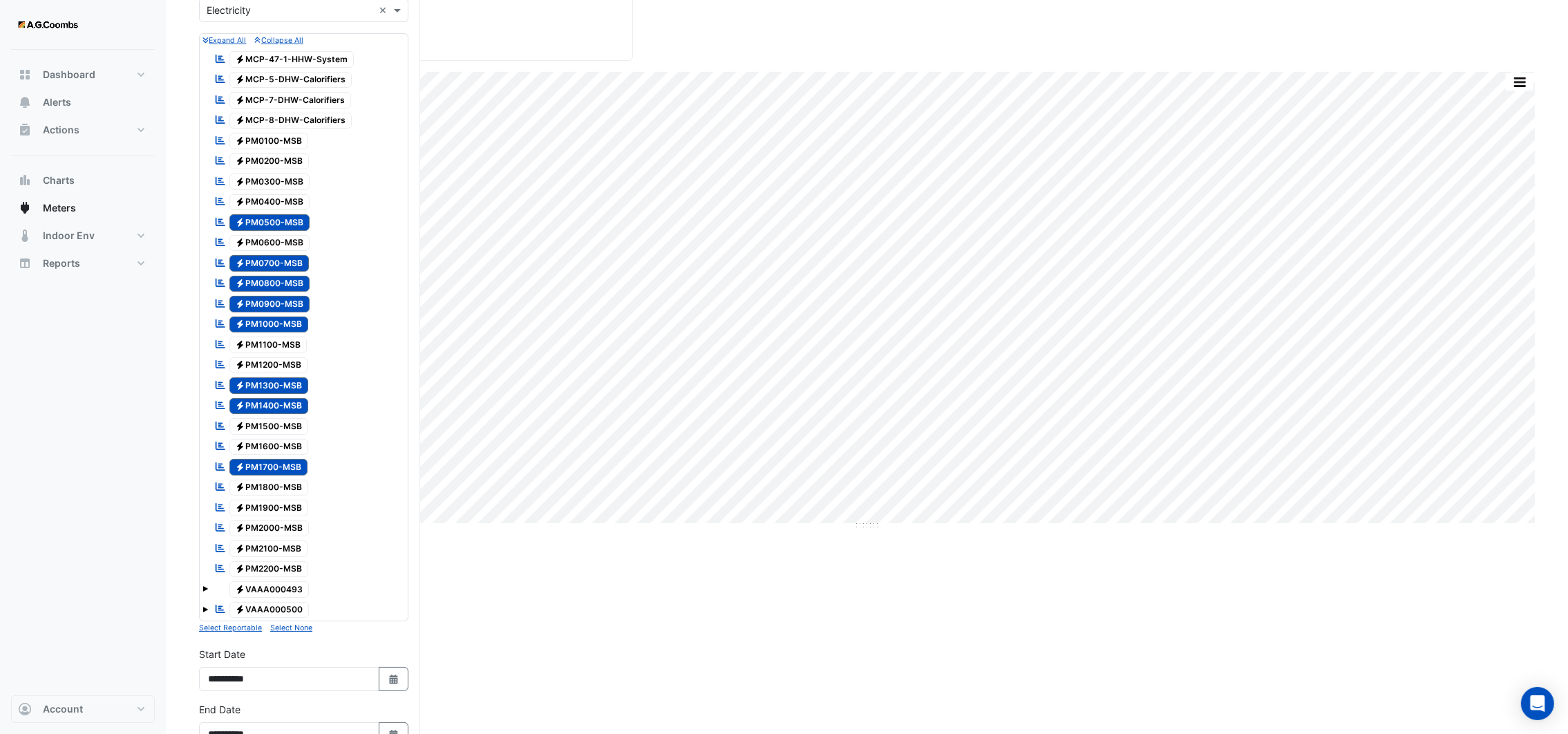
scroll to position [477, 0]
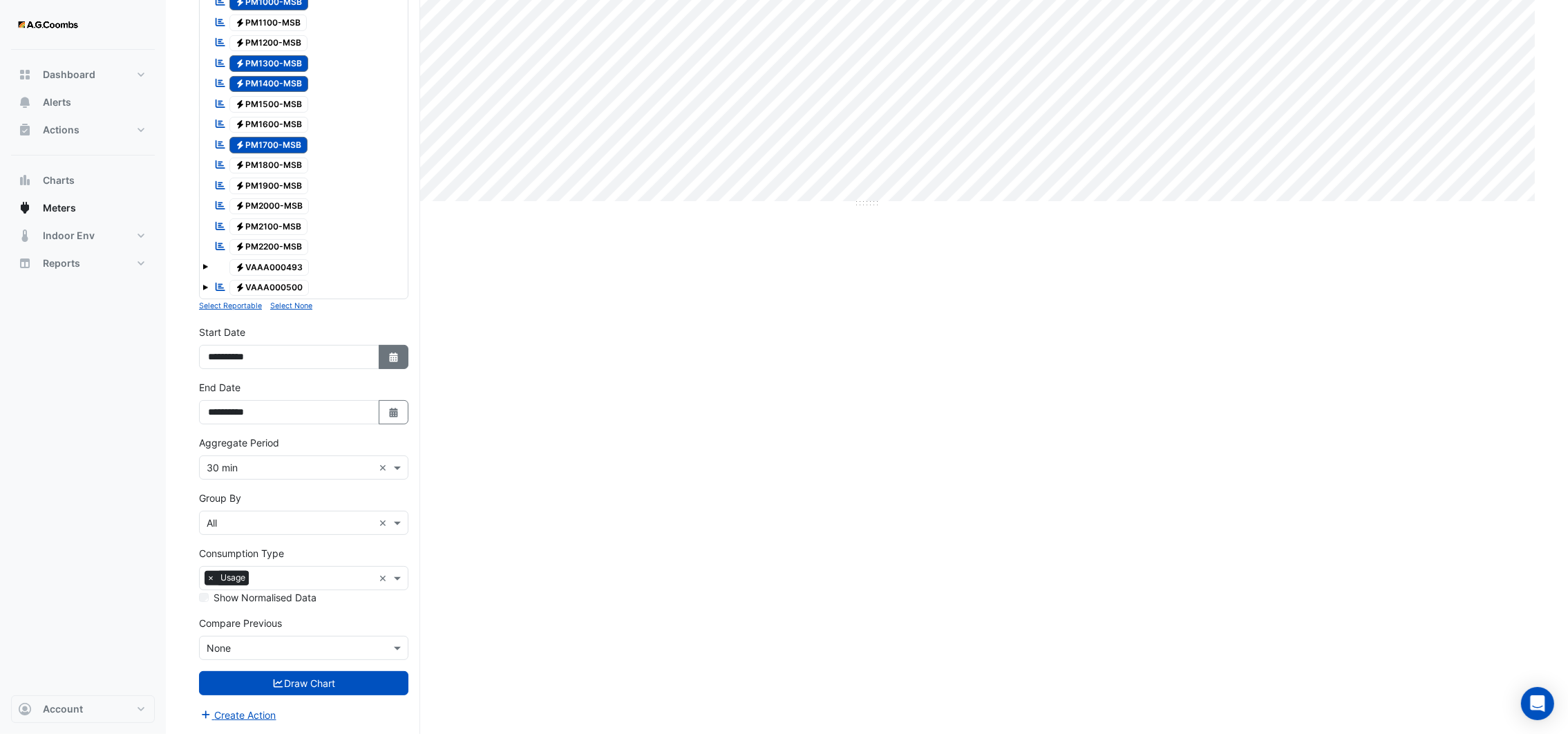
click at [390, 354] on icon "Select Date" at bounding box center [394, 357] width 13 height 10
select select "*"
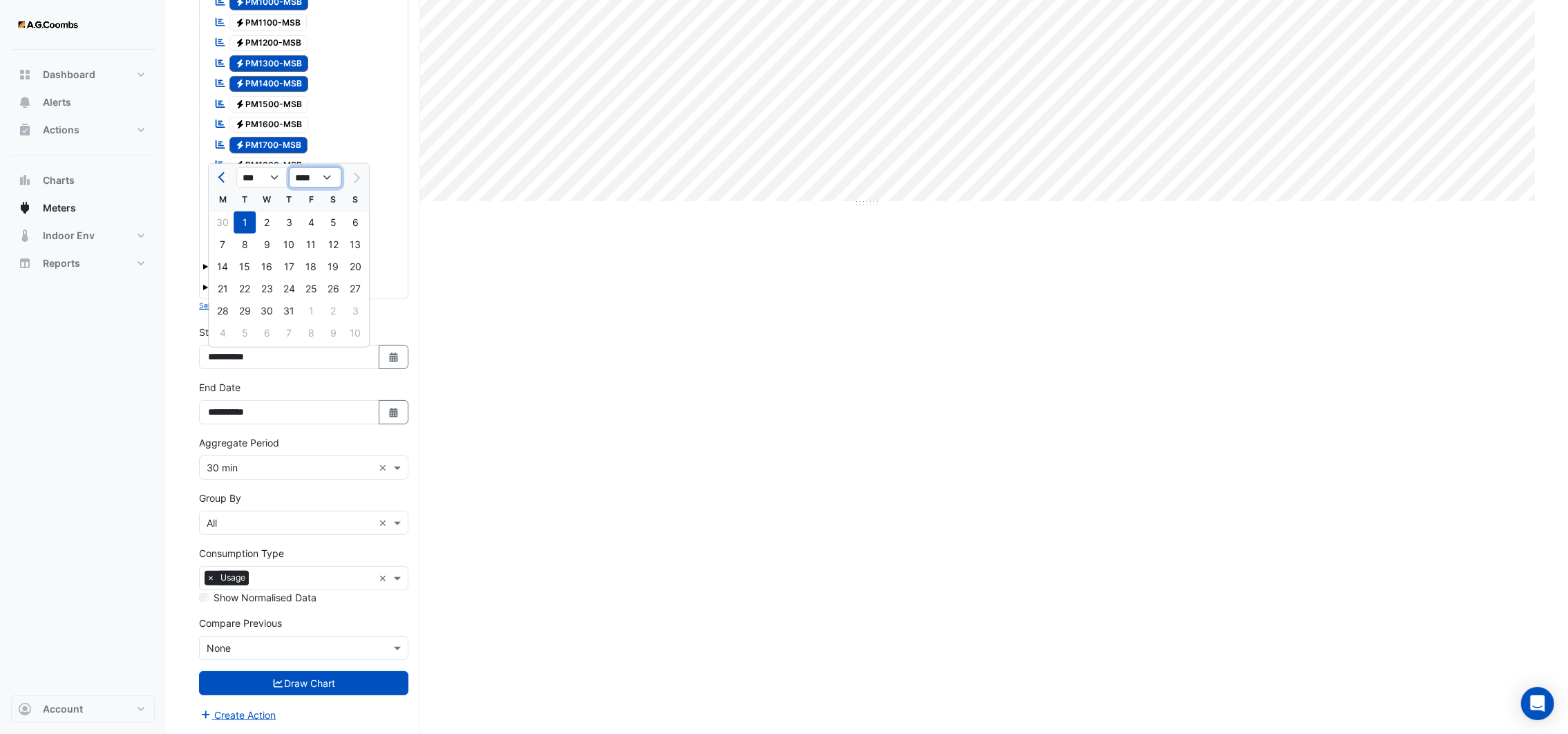
click at [329, 175] on select "**** **** **** **** **** **** **** **** **** **** ****" at bounding box center [315, 178] width 53 height 21
select select "****"
click at [289, 167] on select "**** **** **** **** **** **** **** **** **** **** ****" at bounding box center [315, 178] width 53 height 21
click at [225, 218] on div "1" at bounding box center [223, 223] width 22 height 22
type input "**********"
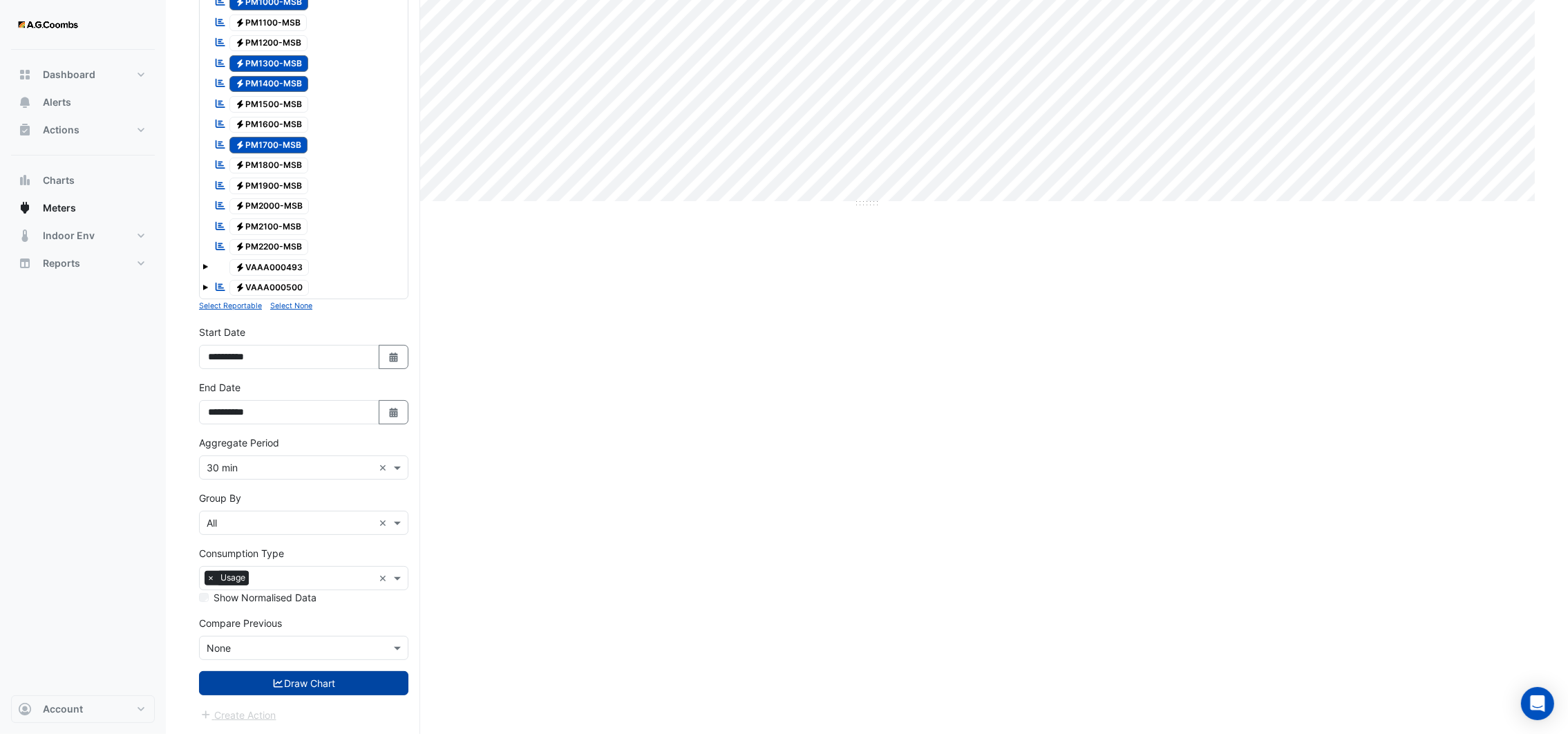
click at [342, 688] on button "Draw Chart" at bounding box center [304, 683] width 209 height 24
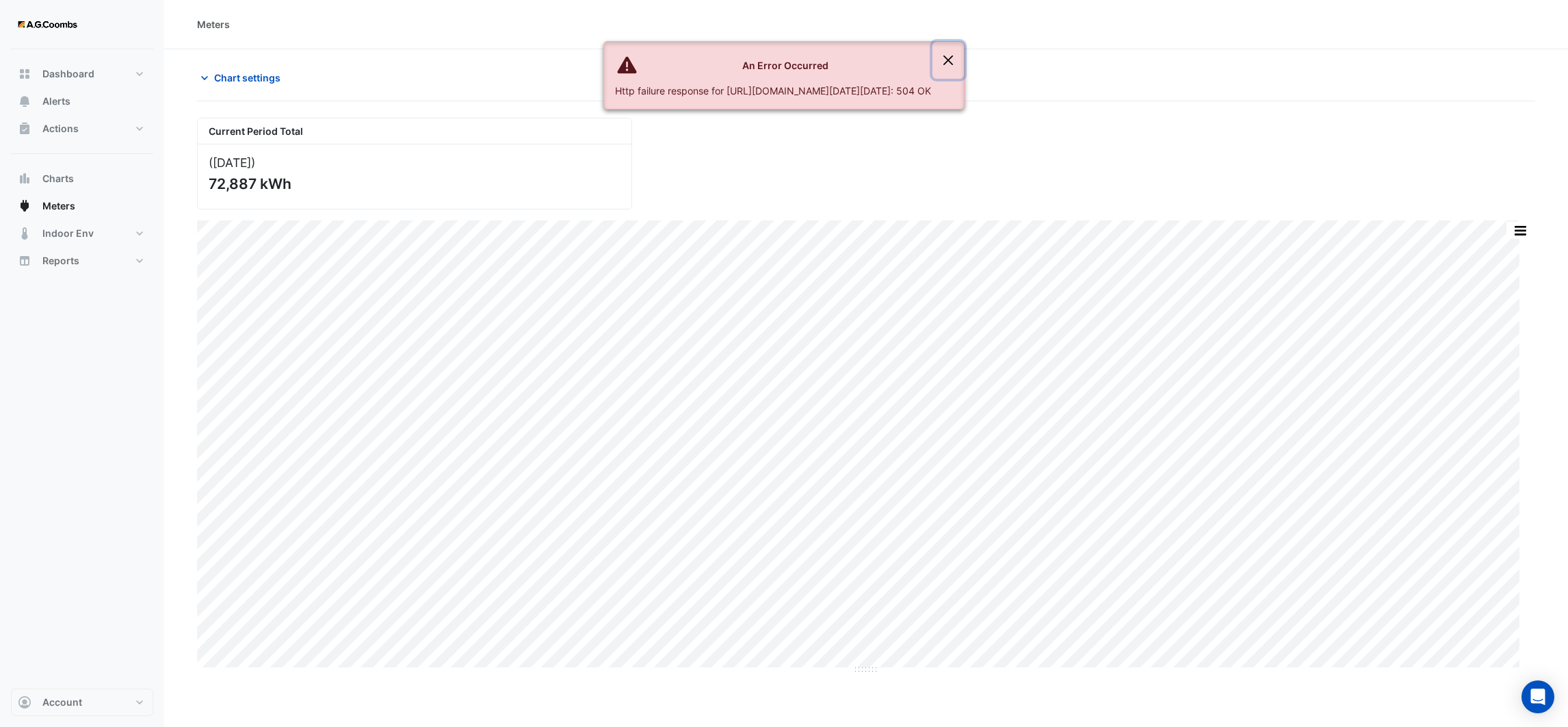
click at [964, 57] on button "Close" at bounding box center [948, 60] width 32 height 37
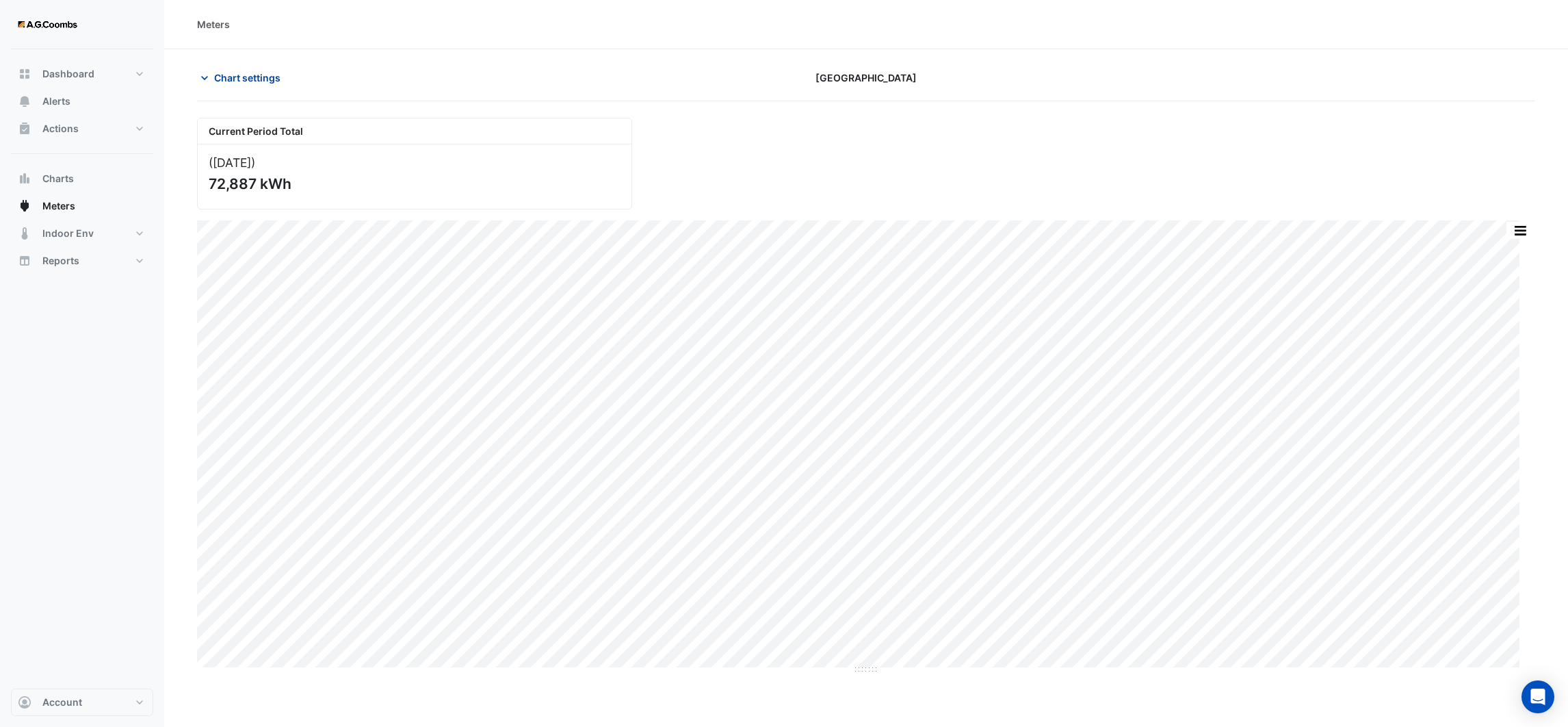
click at [203, 81] on icon "button" at bounding box center [204, 78] width 13 height 13
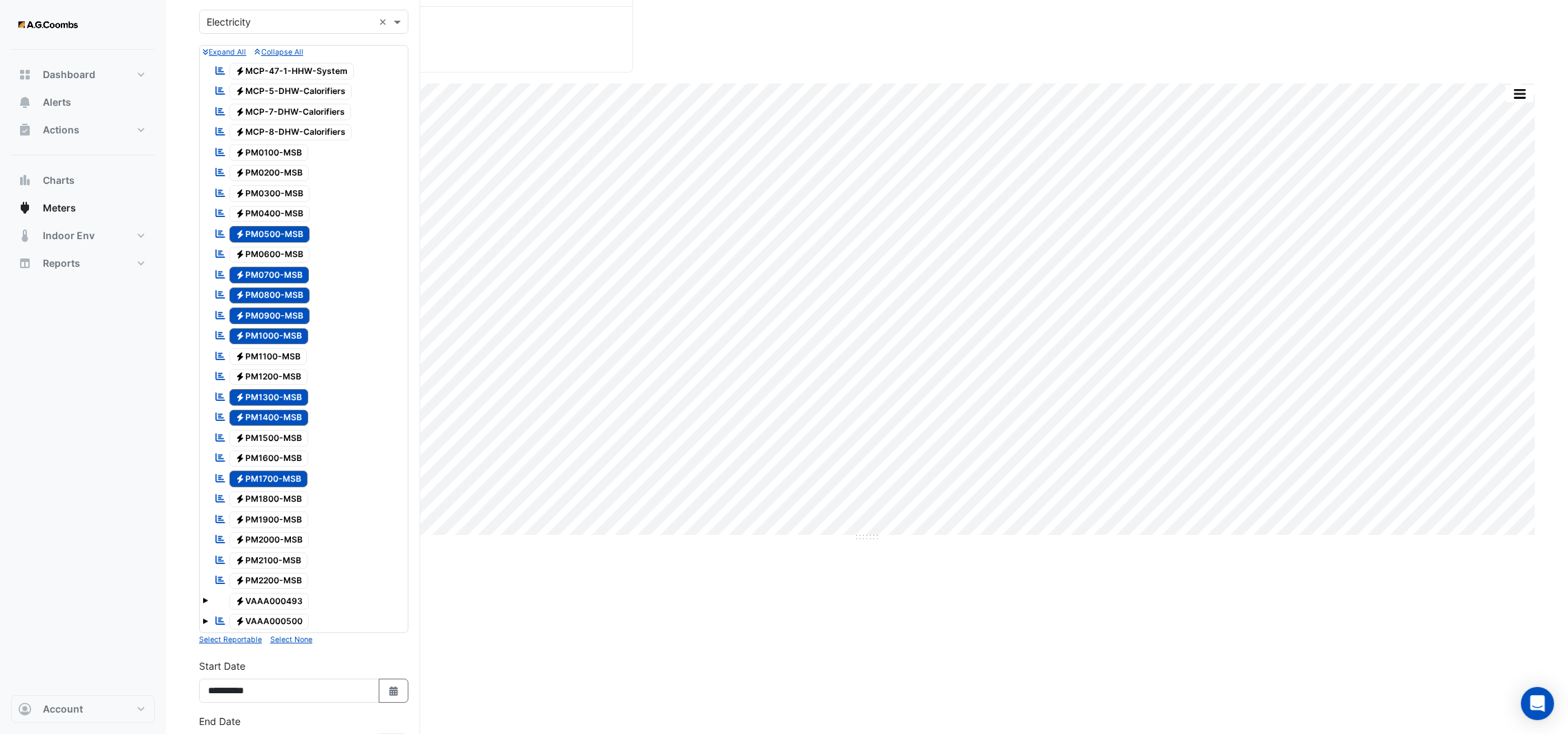
scroll to position [477, 0]
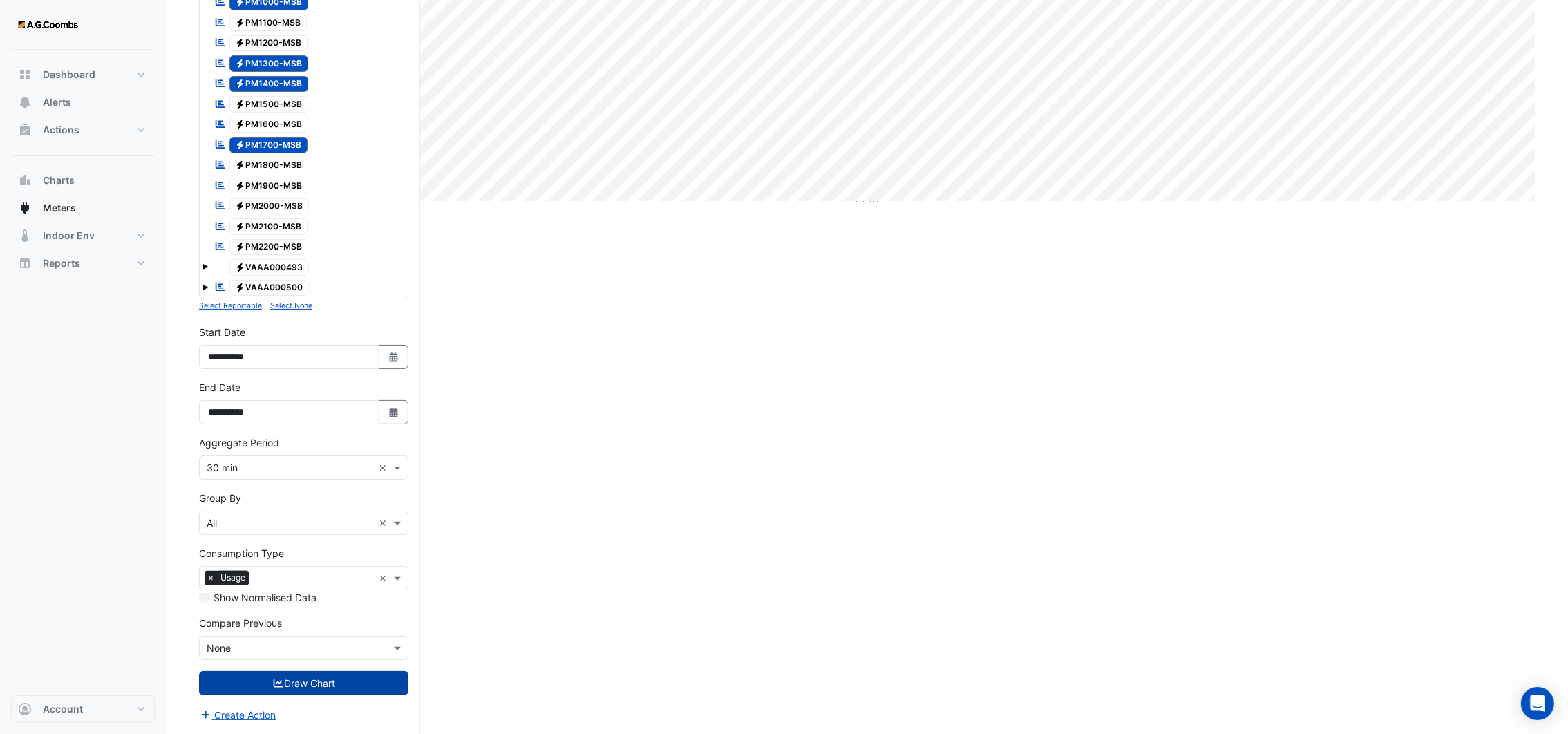
click at [355, 691] on button "Draw Chart" at bounding box center [304, 683] width 209 height 24
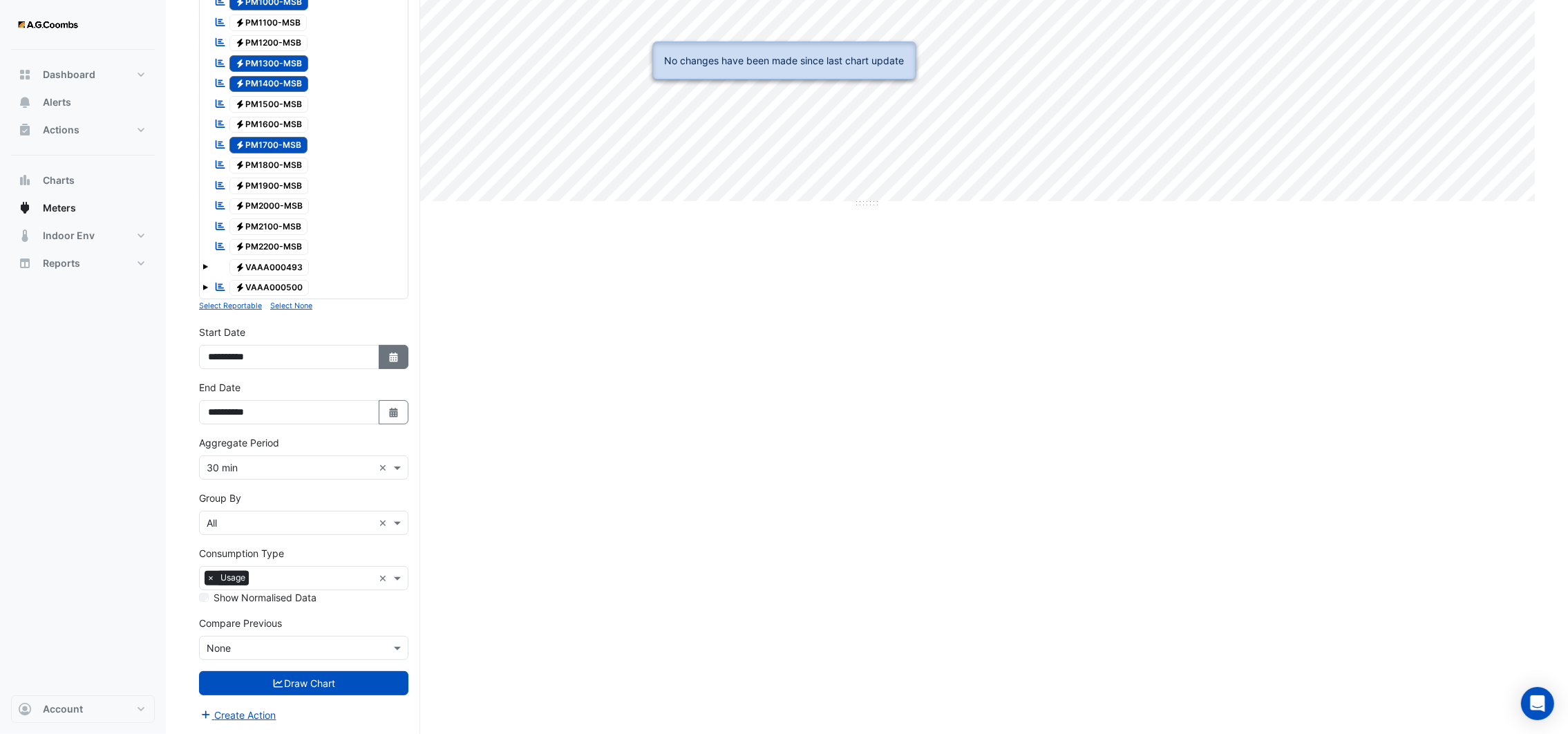
click at [384, 345] on button "Select Date" at bounding box center [394, 357] width 30 height 24
select select "*"
select select "****"
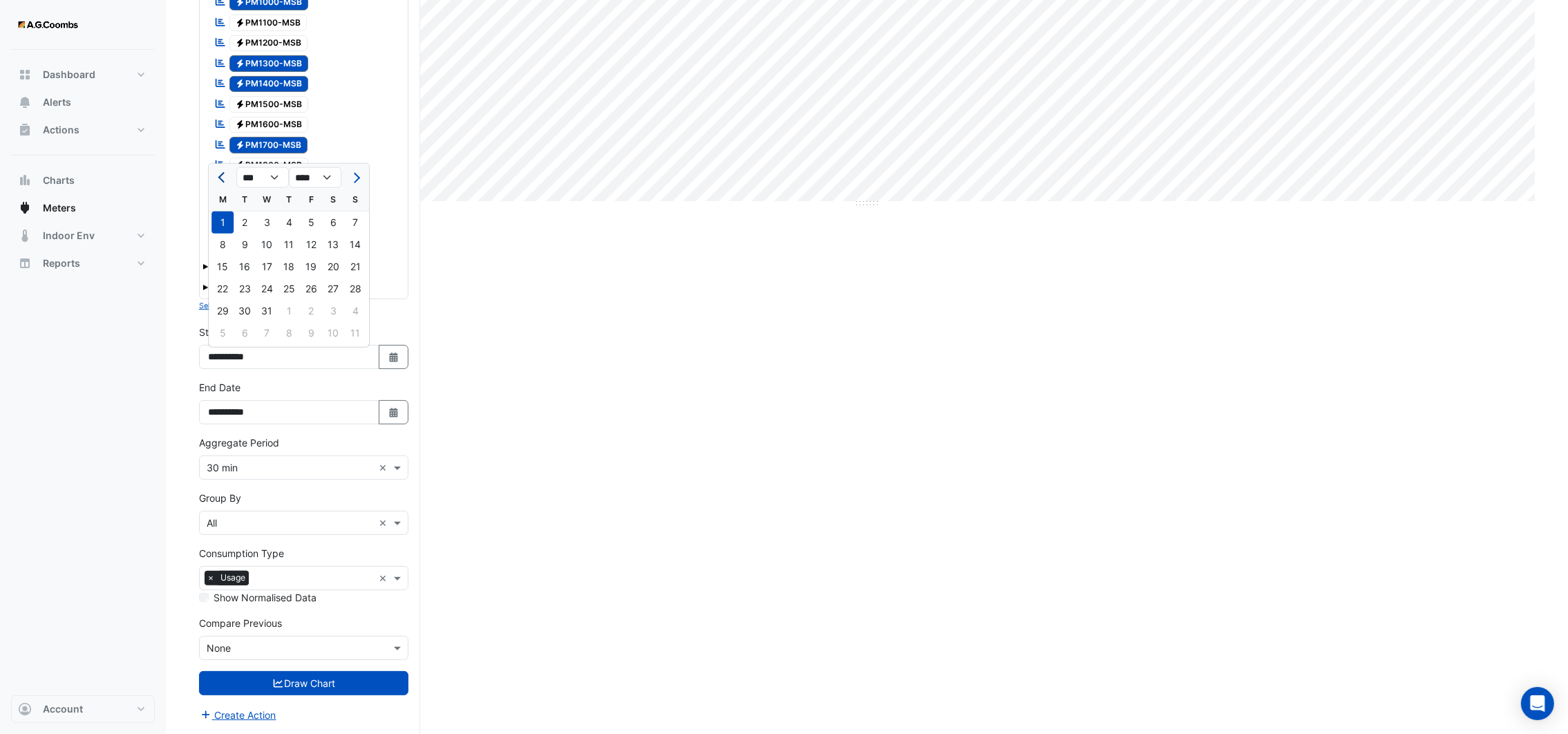
click at [221, 173] on span "Previous month" at bounding box center [223, 178] width 10 height 10
click at [355, 173] on span "Next month" at bounding box center [354, 178] width 10 height 10
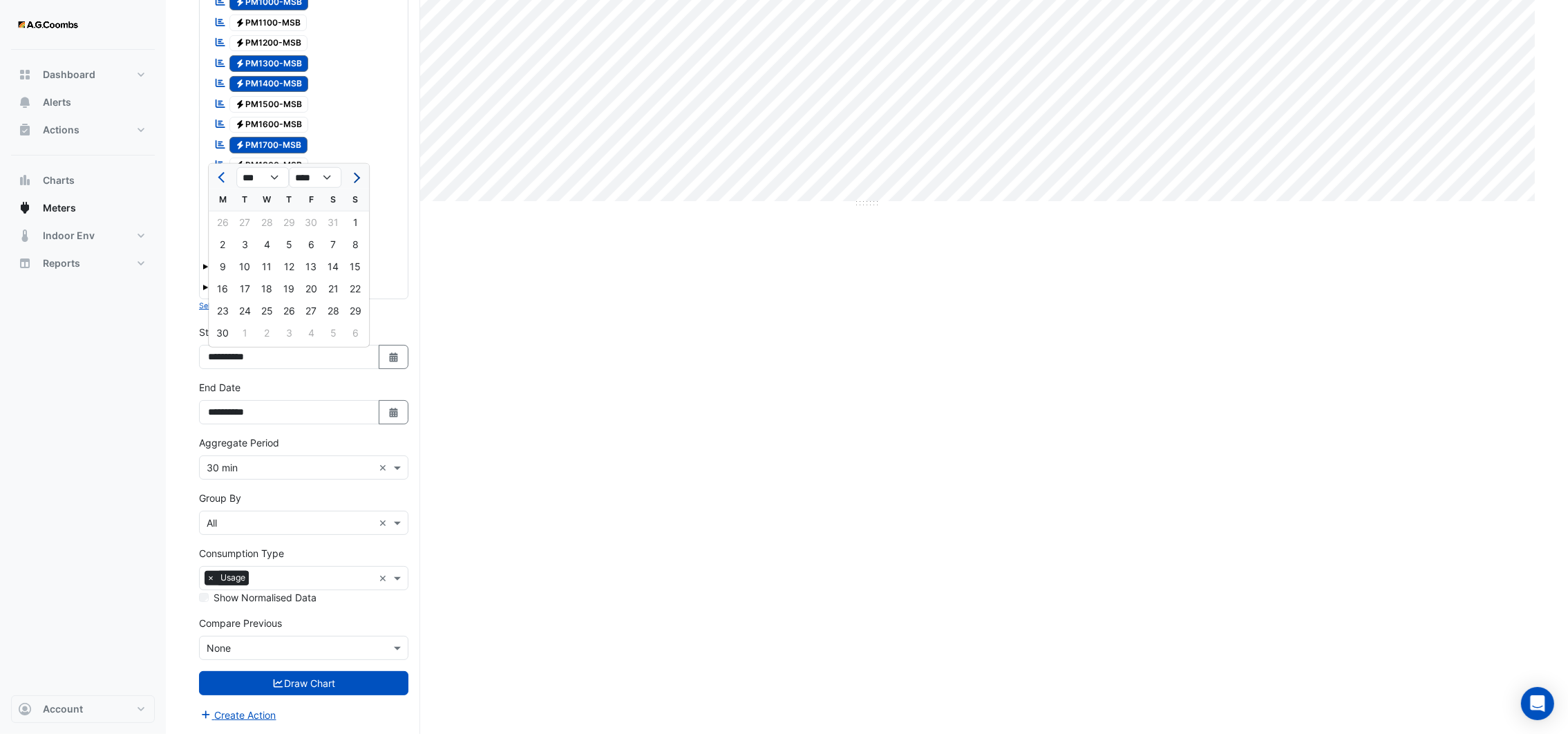
click at [355, 173] on span "Next month" at bounding box center [354, 178] width 10 height 10
click at [354, 173] on span "Next month" at bounding box center [354, 178] width 10 height 10
select select "*"
select select "****"
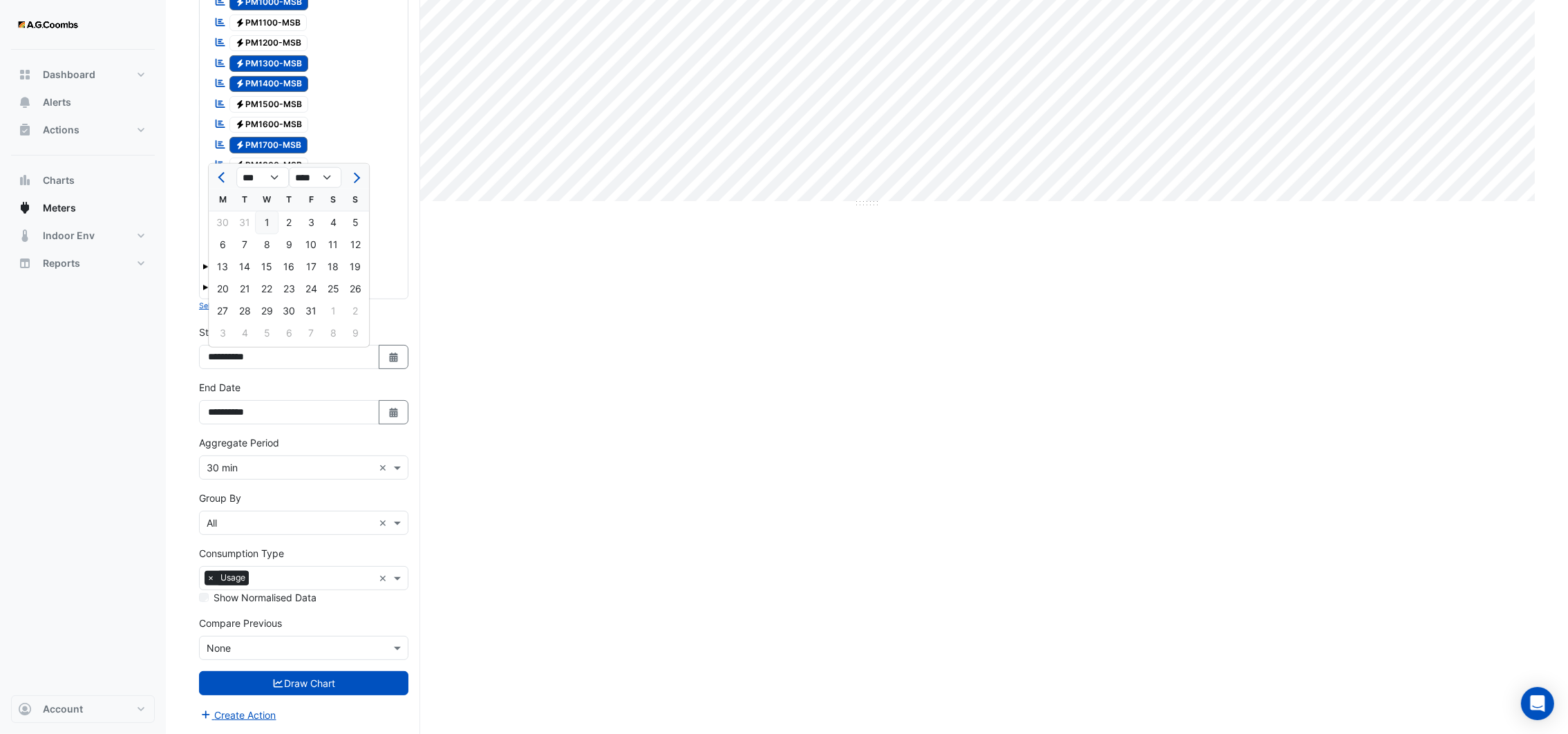
click at [262, 218] on div "1" at bounding box center [267, 223] width 22 height 22
type input "**********"
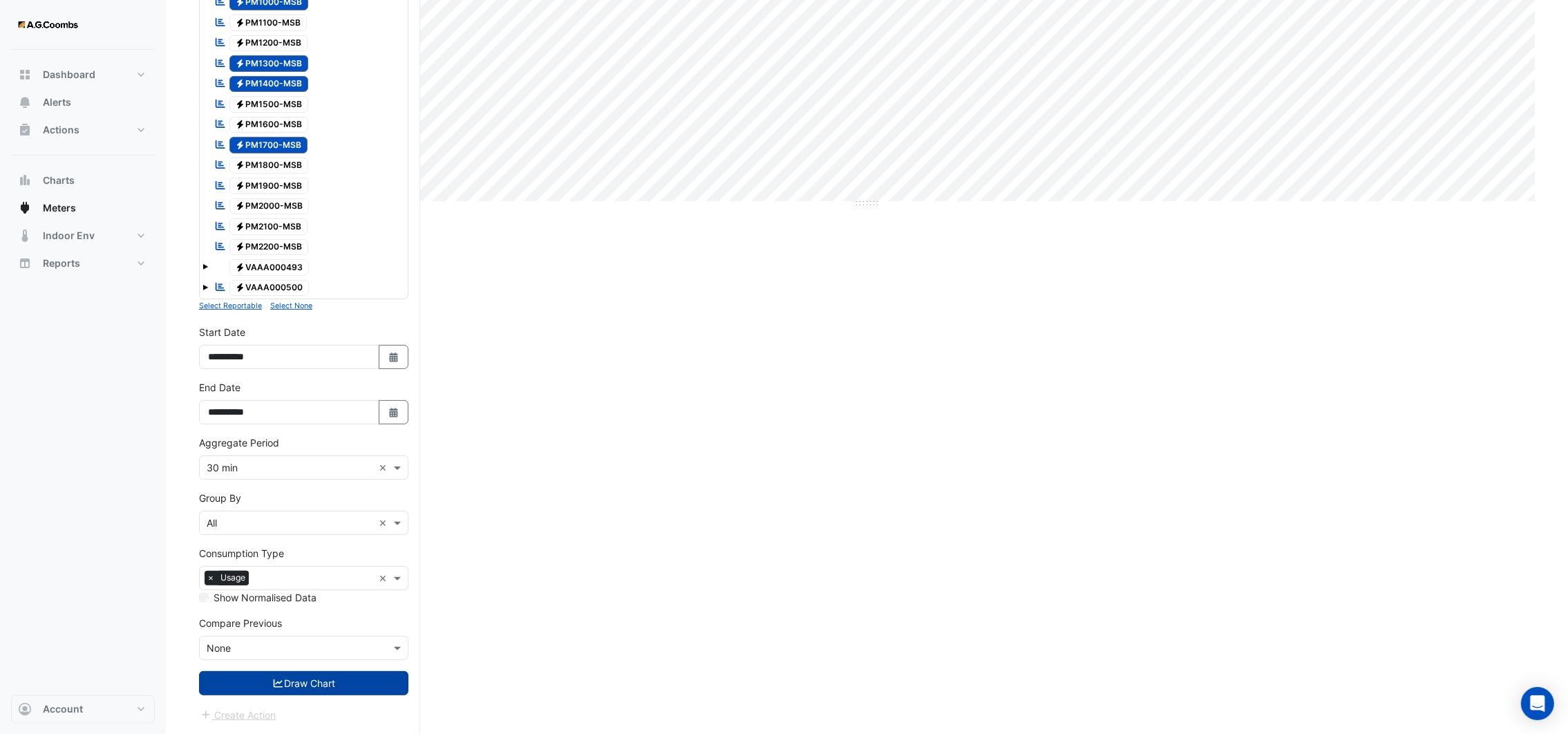
click at [300, 686] on button "Draw Chart" at bounding box center [304, 683] width 209 height 24
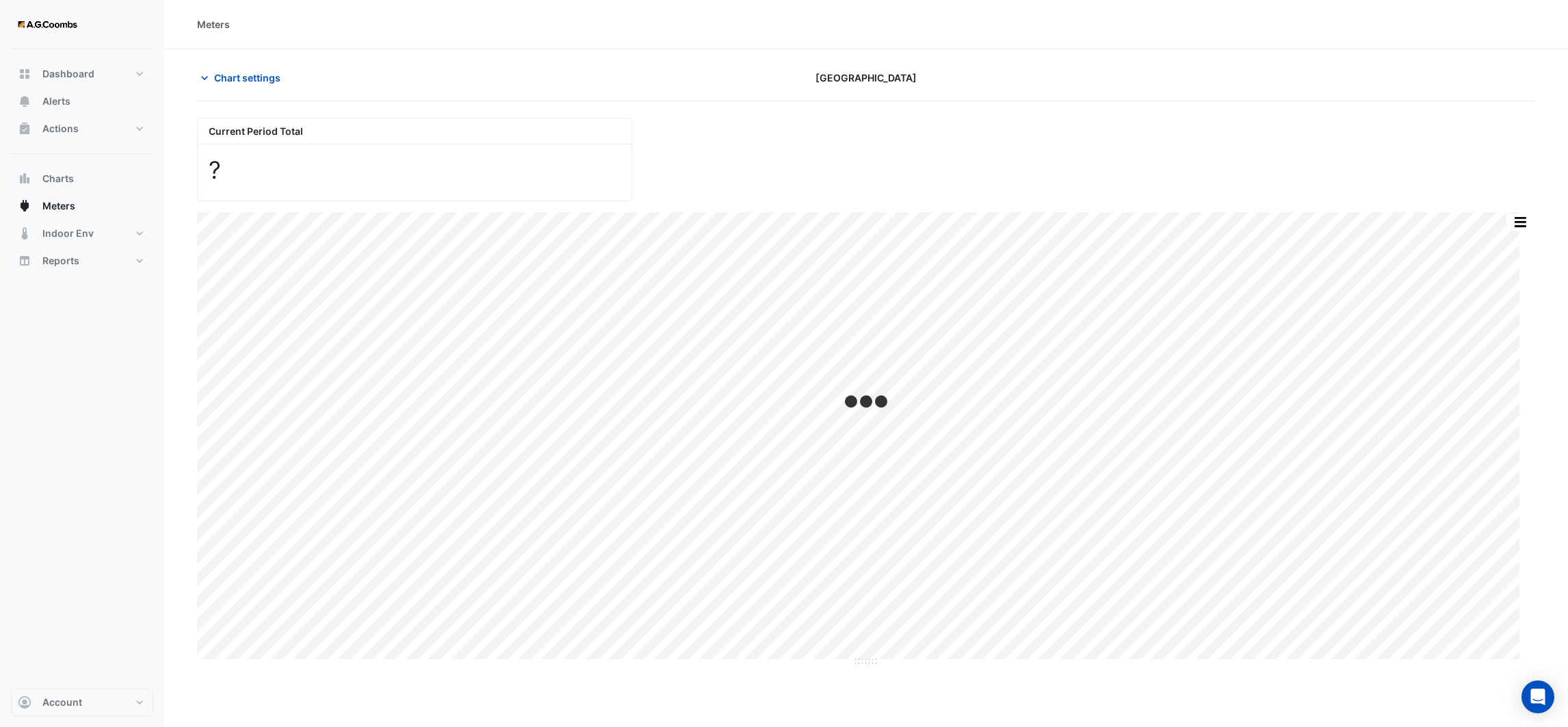
click at [297, 679] on div "Meters Chart settings Melbourne Central Tower Current Period Total ? Print Save…" at bounding box center [866, 597] width 1404 height 1195
click at [1517, 233] on button "button" at bounding box center [1521, 230] width 28 height 17
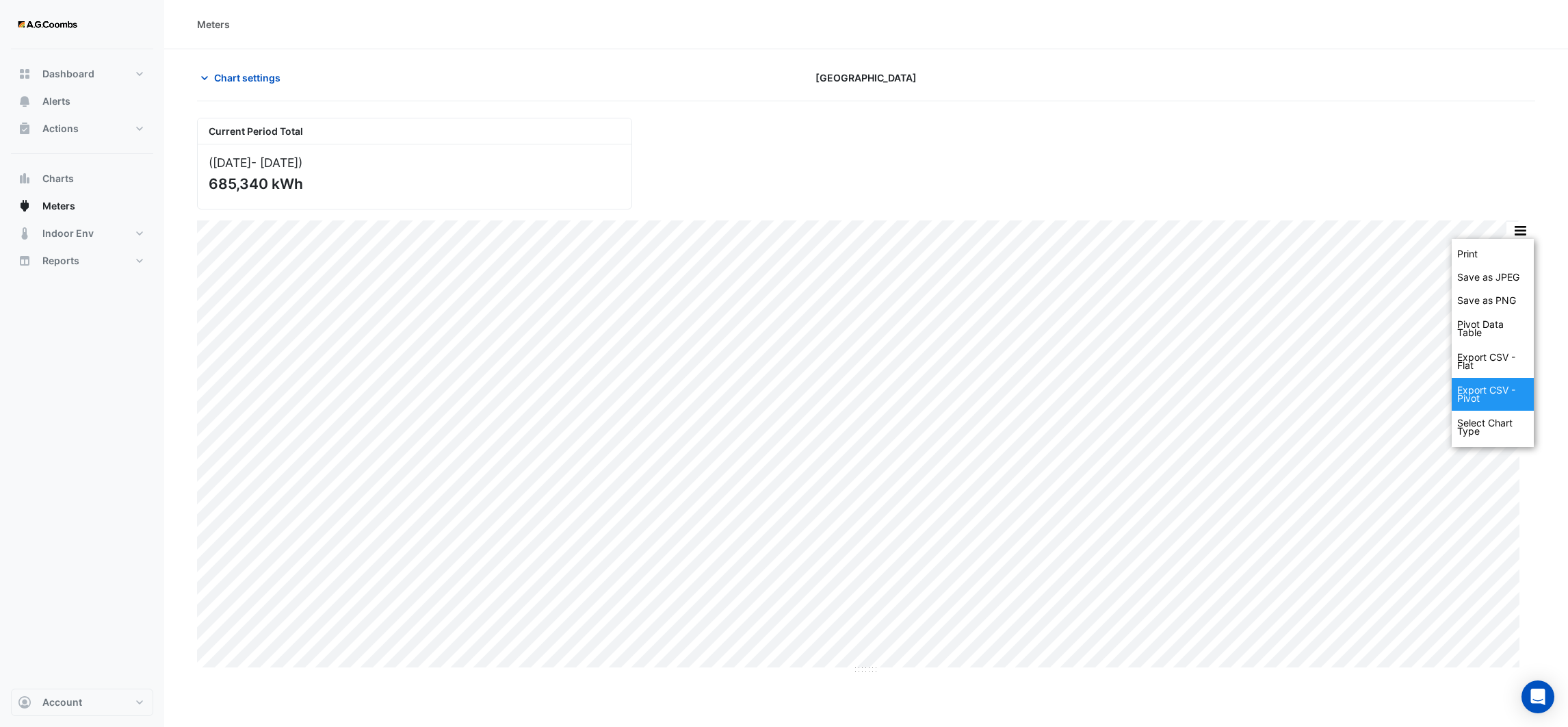
click at [1469, 395] on div "Export CSV - Pivot" at bounding box center [1493, 394] width 82 height 32
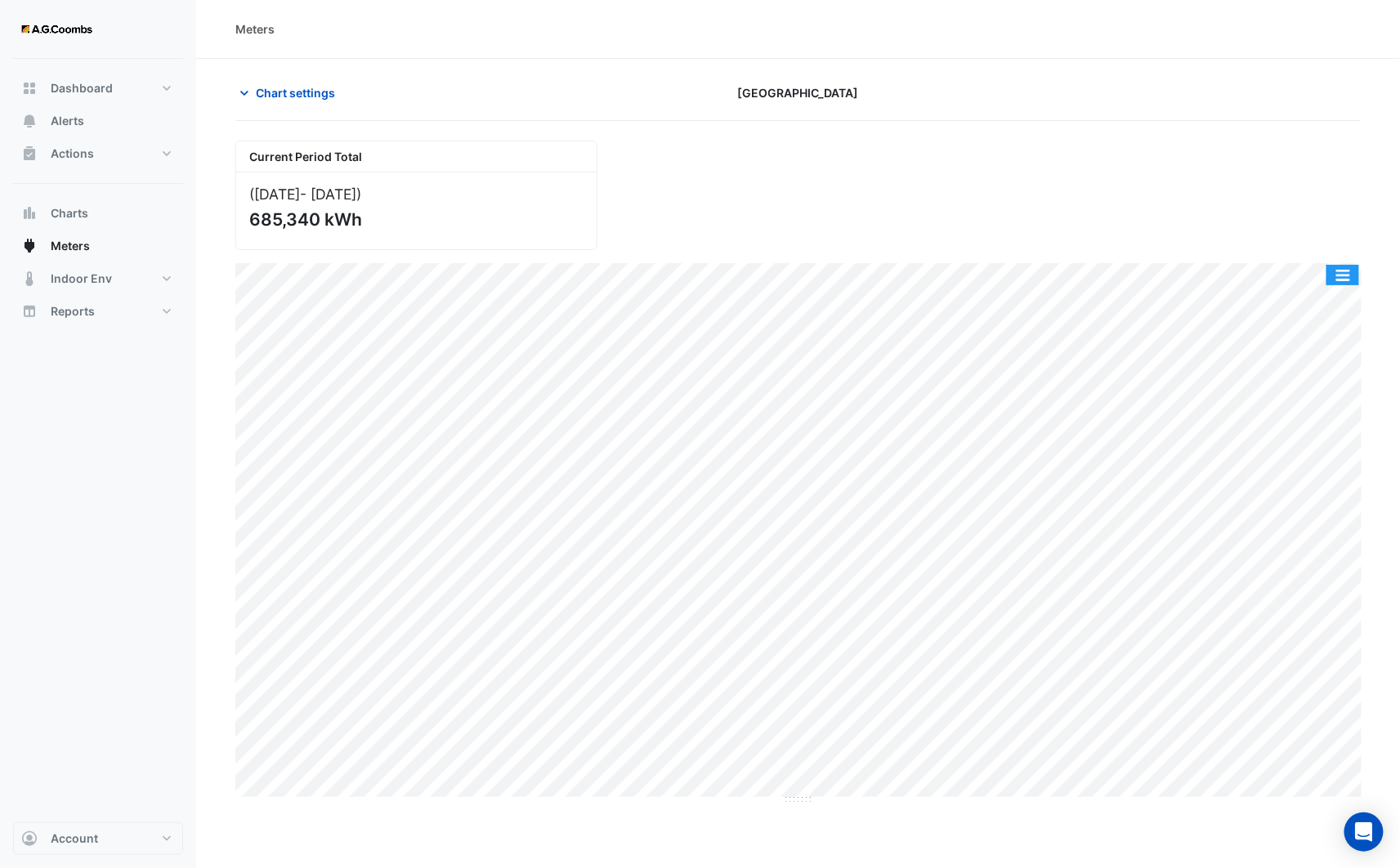
click at [1341, 281] on button "button" at bounding box center [1342, 275] width 33 height 21
